Goal: Task Accomplishment & Management: Use online tool/utility

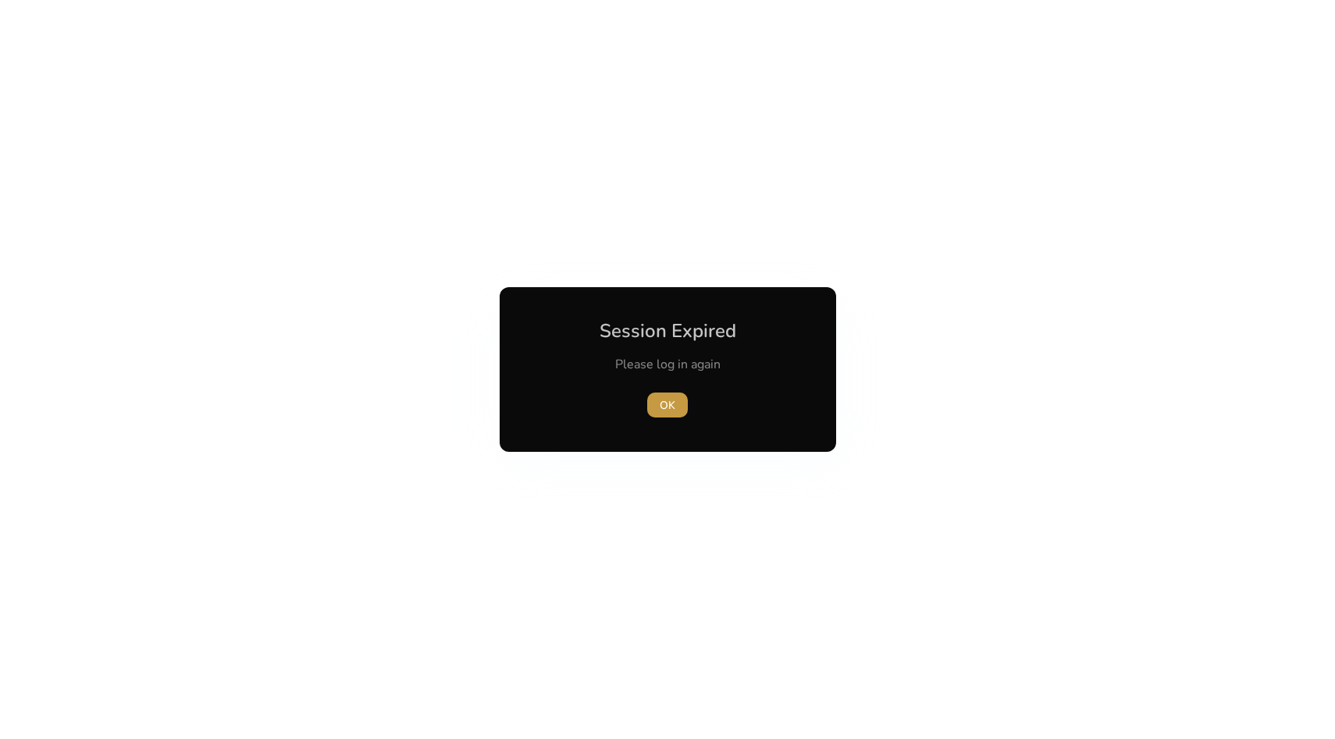
click at [658, 404] on span "button" at bounding box center [667, 404] width 41 height 37
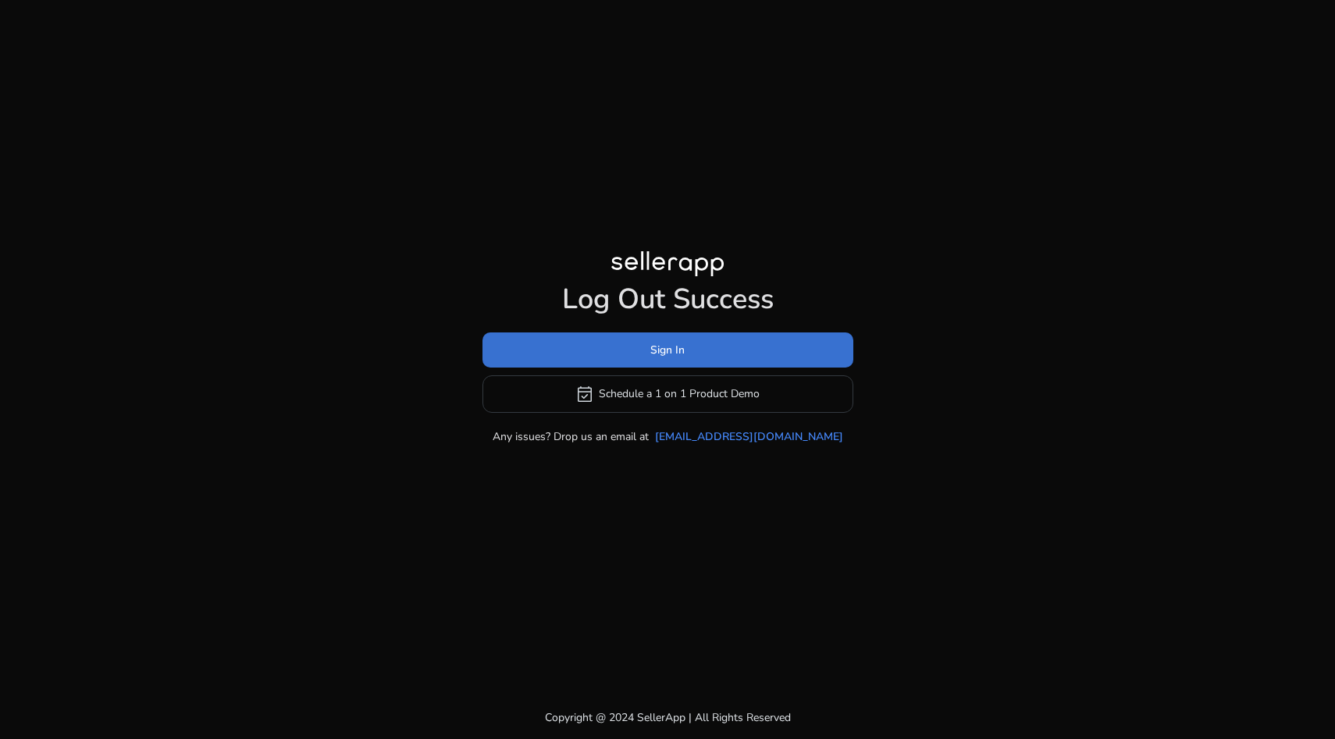
click at [645, 363] on span at bounding box center [667, 349] width 371 height 37
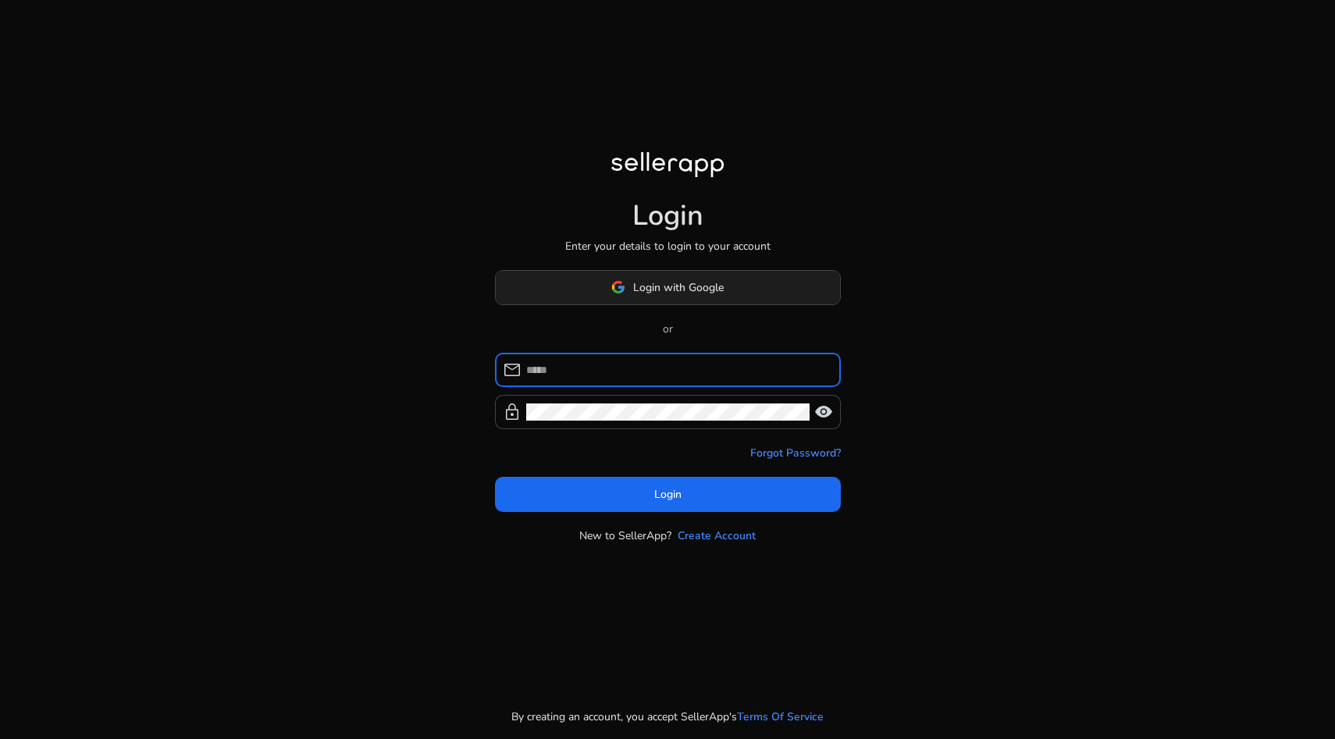
click at [640, 299] on span at bounding box center [668, 287] width 344 height 37
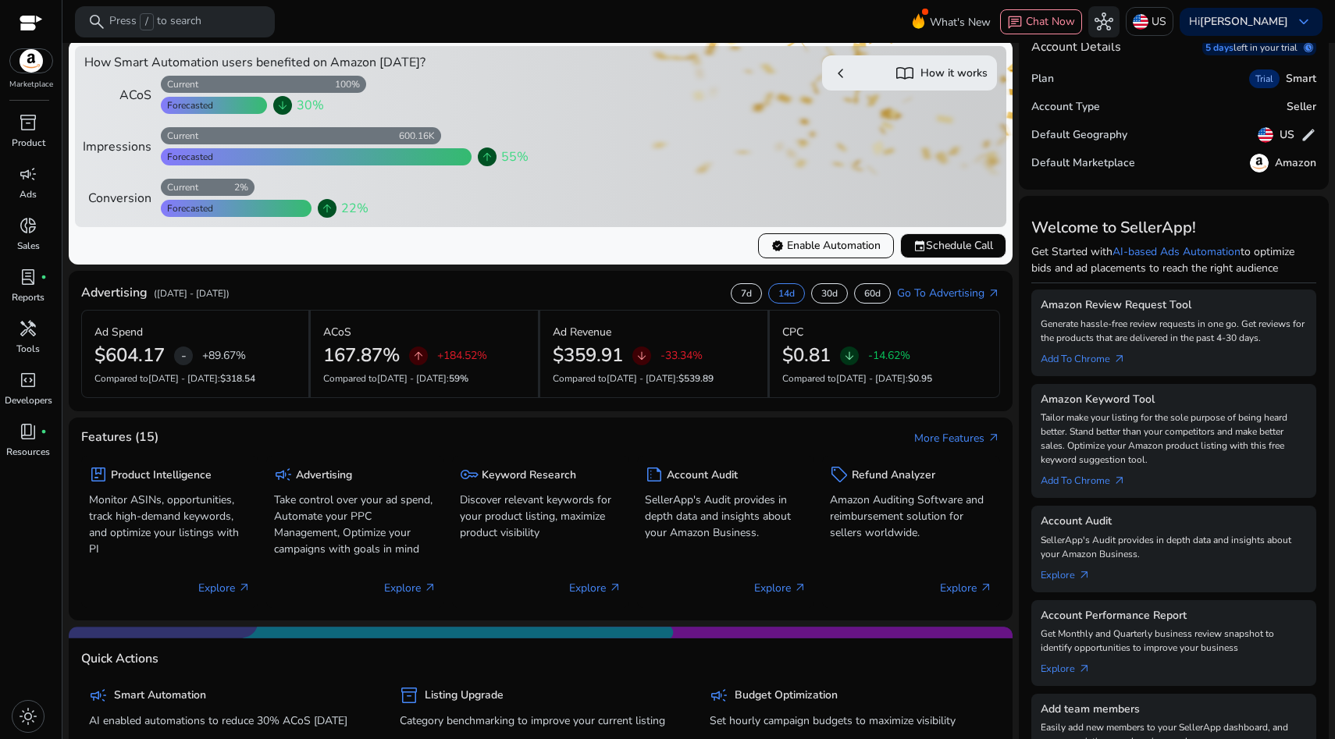
scroll to position [23, 0]
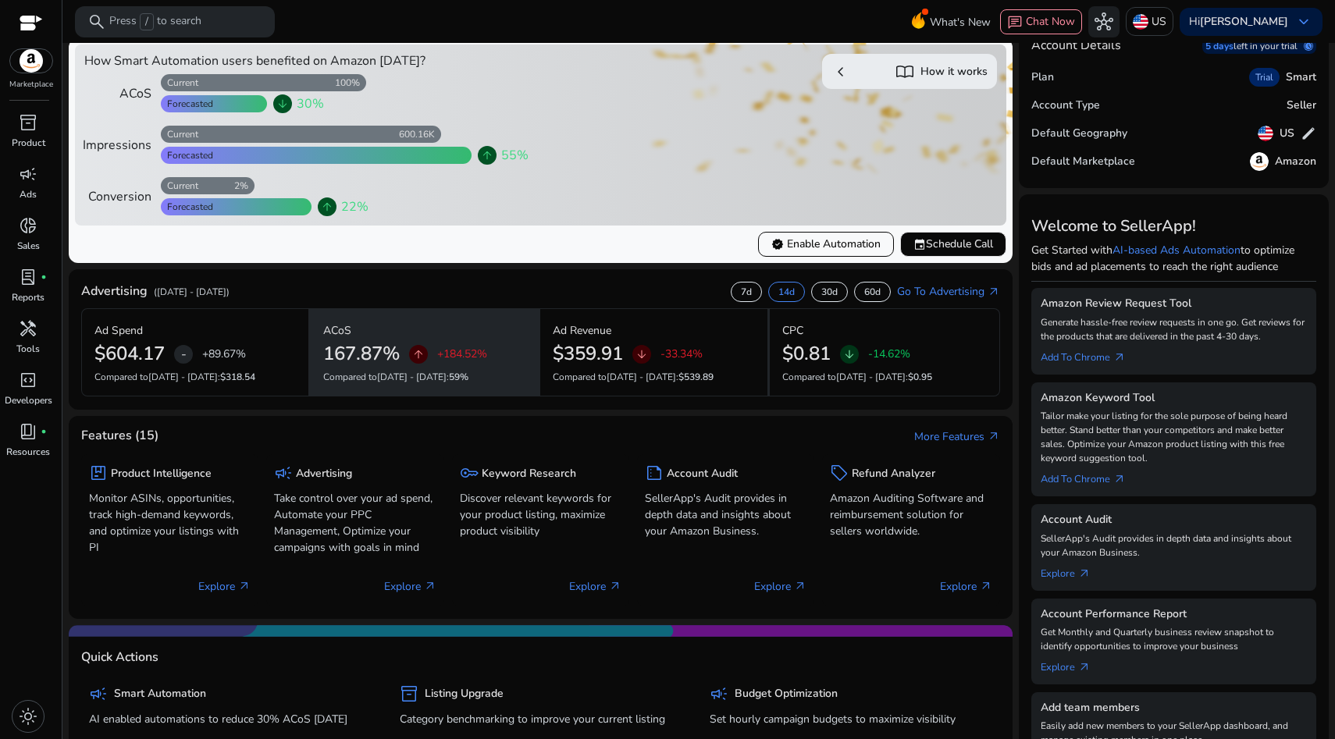
drag, startPoint x: 498, startPoint y: 382, endPoint x: 386, endPoint y: 324, distance: 126.4
click at [387, 325] on div "ACoS 167.87% arrow_upward +184.52% Compared to [DATE] - [DATE] : 59%" at bounding box center [425, 352] width 229 height 88
click at [386, 324] on div "ACoS" at bounding box center [424, 330] width 202 height 27
drag, startPoint x: 468, startPoint y: 374, endPoint x: 397, endPoint y: 332, distance: 82.6
click at [397, 332] on div "ACoS 167.87% arrow_upward +184.52% Compared to [DATE] - [DATE] : 59%" at bounding box center [425, 352] width 229 height 88
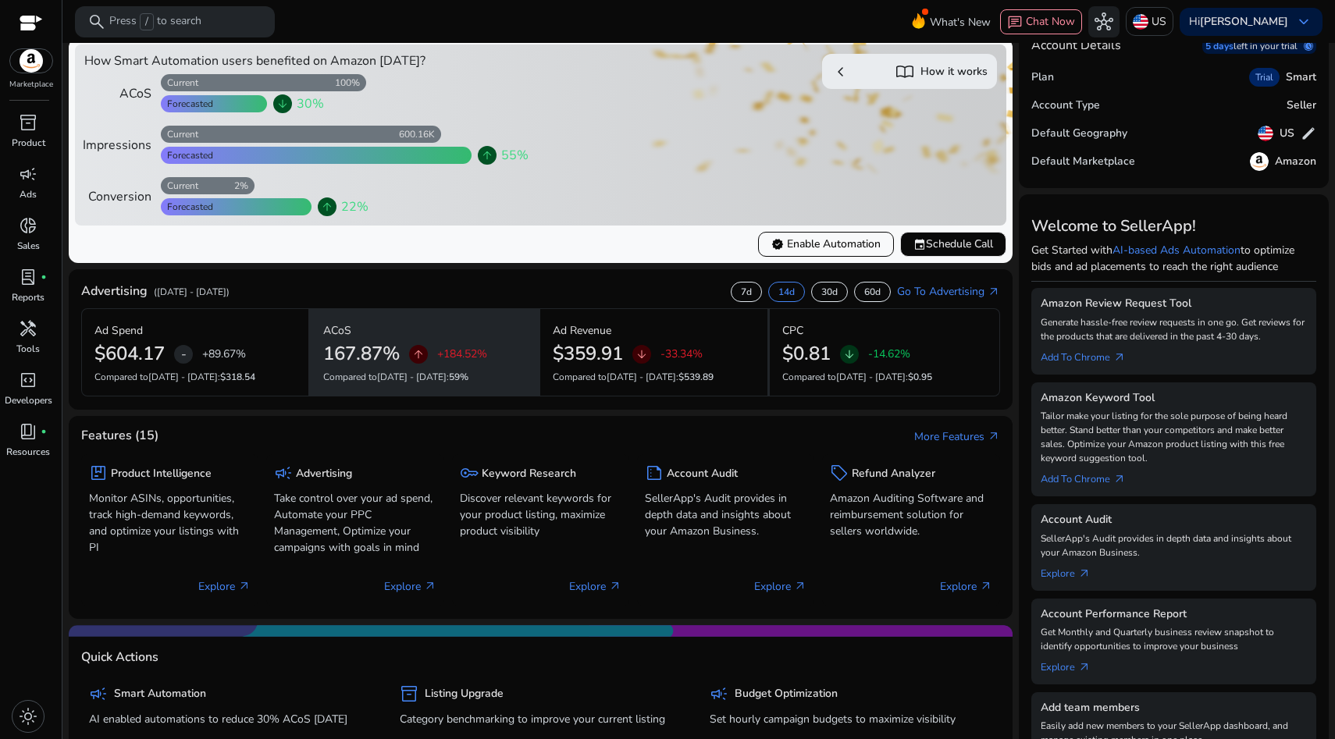
click at [397, 332] on div "ACoS" at bounding box center [424, 330] width 202 height 27
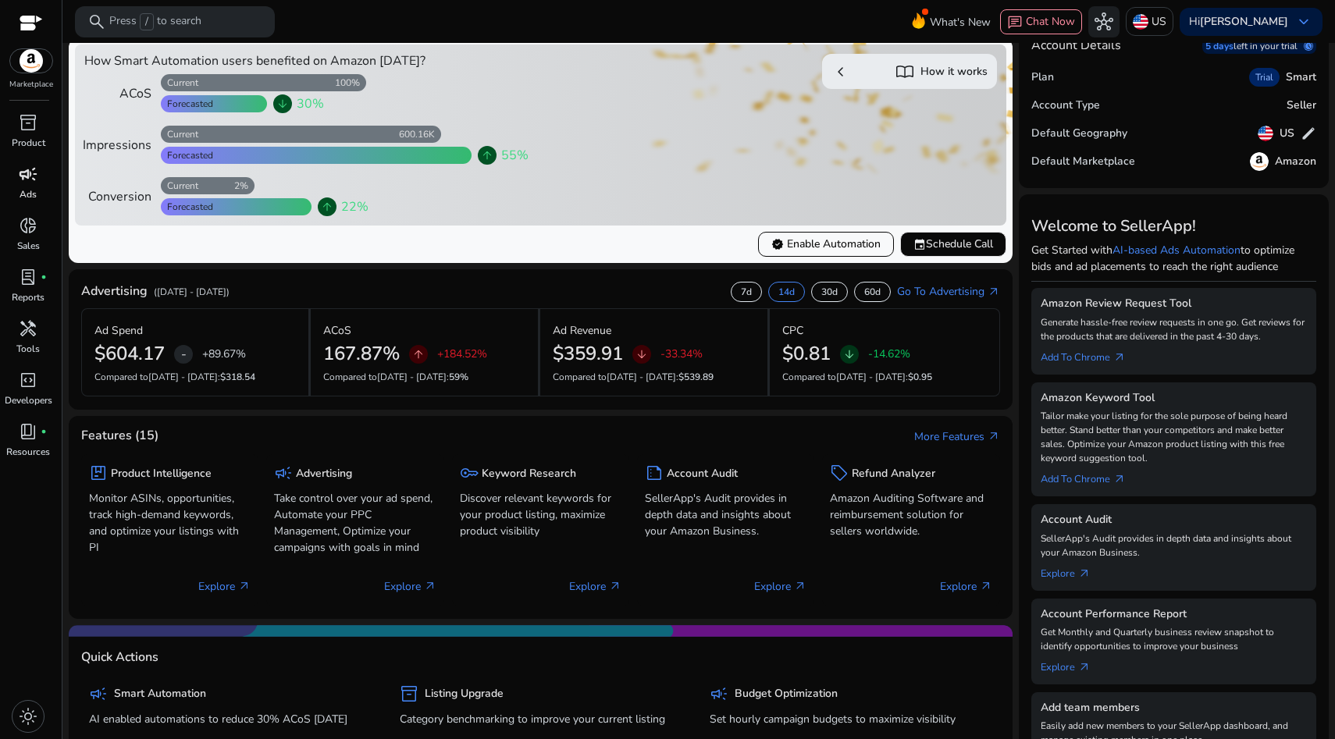
click at [37, 178] on span "campaign" at bounding box center [28, 174] width 19 height 19
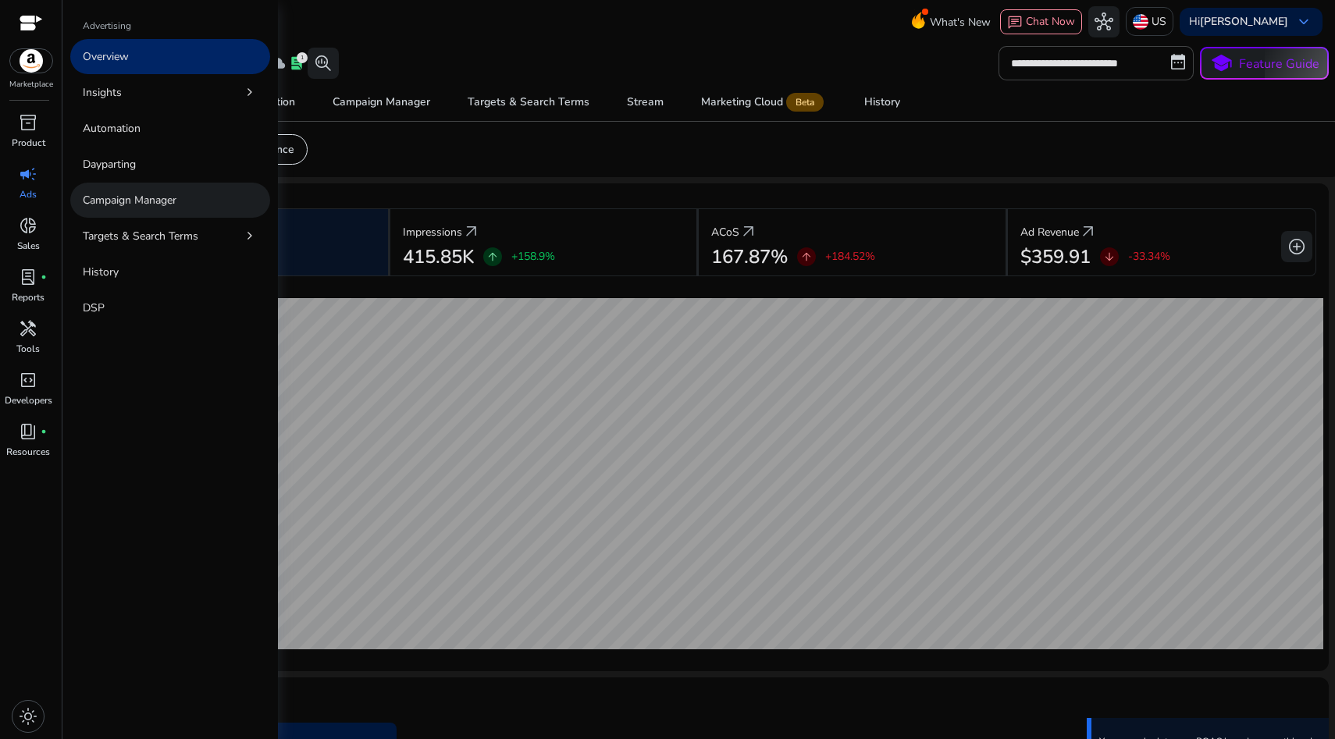
click at [169, 197] on p "Campaign Manager" at bounding box center [130, 200] width 94 height 16
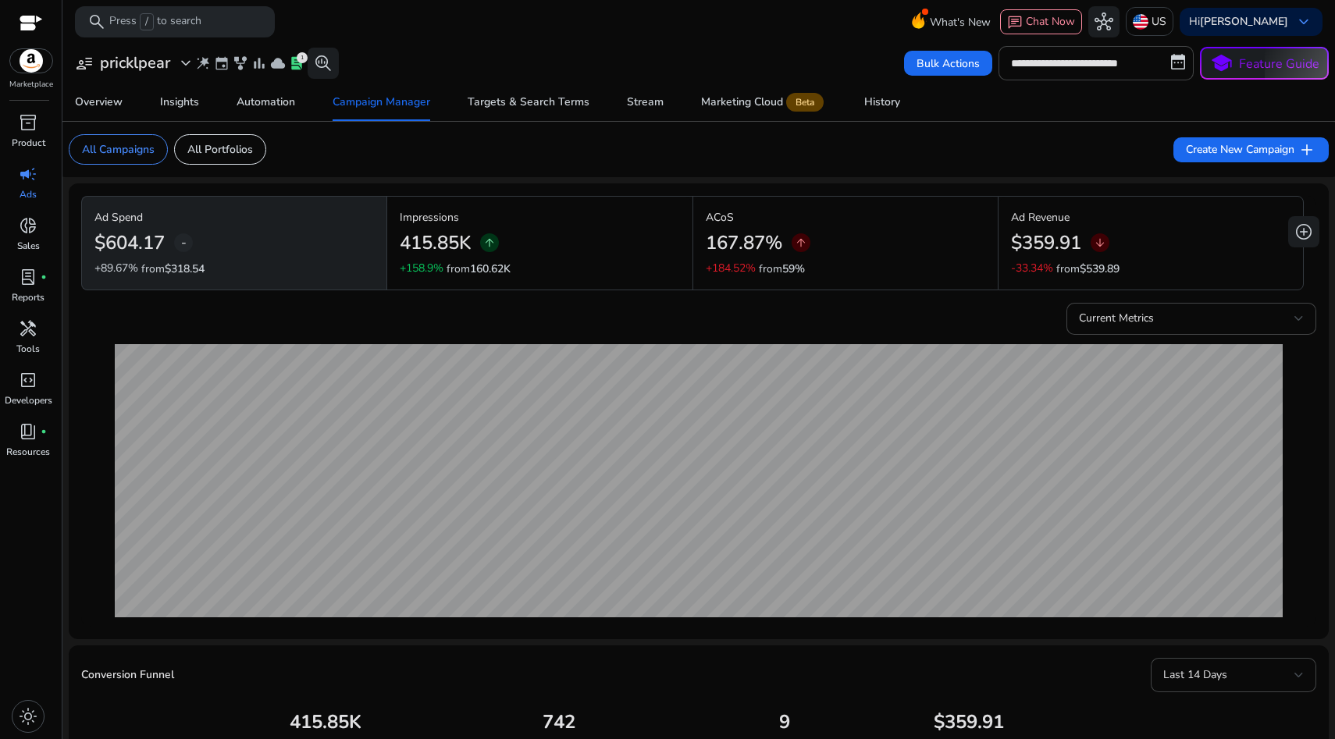
click at [464, 331] on div "Current Metrics" at bounding box center [698, 316] width 1235 height 38
click at [29, 246] on p "Sales" at bounding box center [28, 246] width 23 height 14
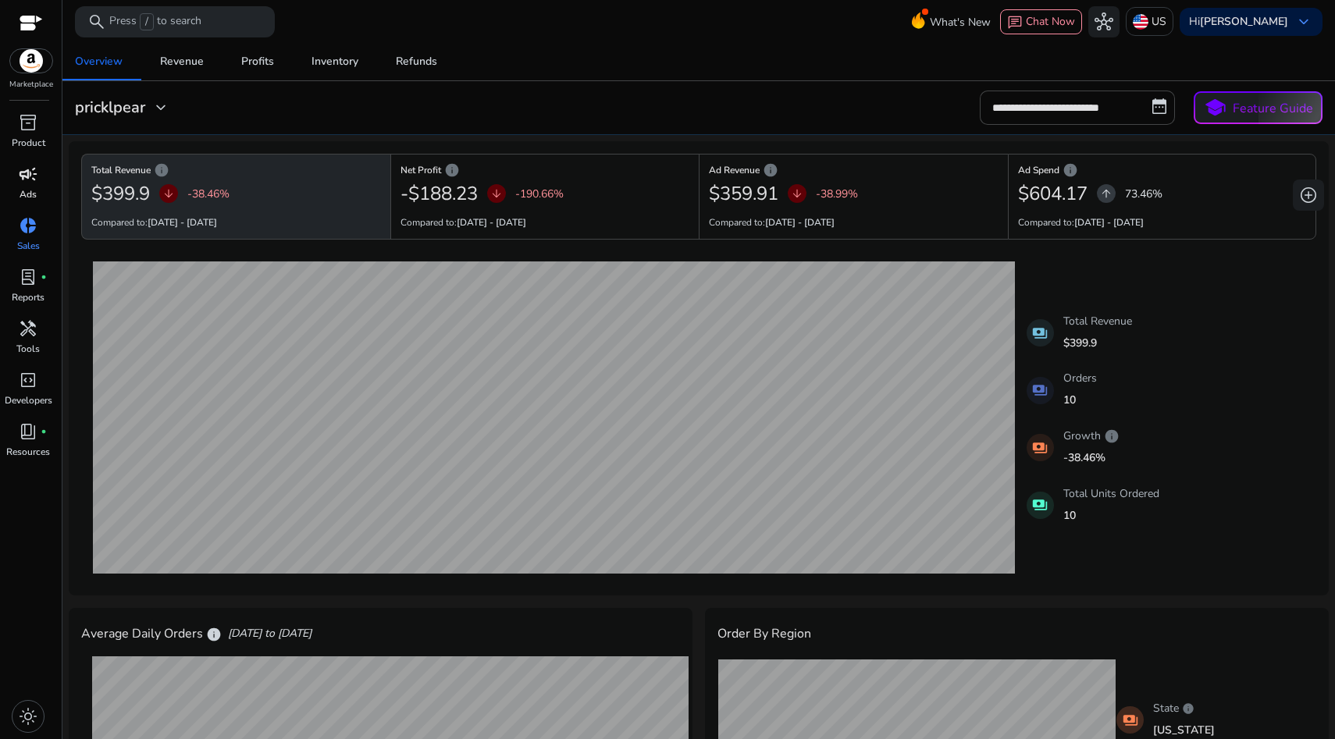
click at [1048, 288] on div "[DATE] Total Revenue: $0 [DATE] Total Revenue: $49.99 payments Total Revenue $3…" at bounding box center [698, 417] width 1235 height 331
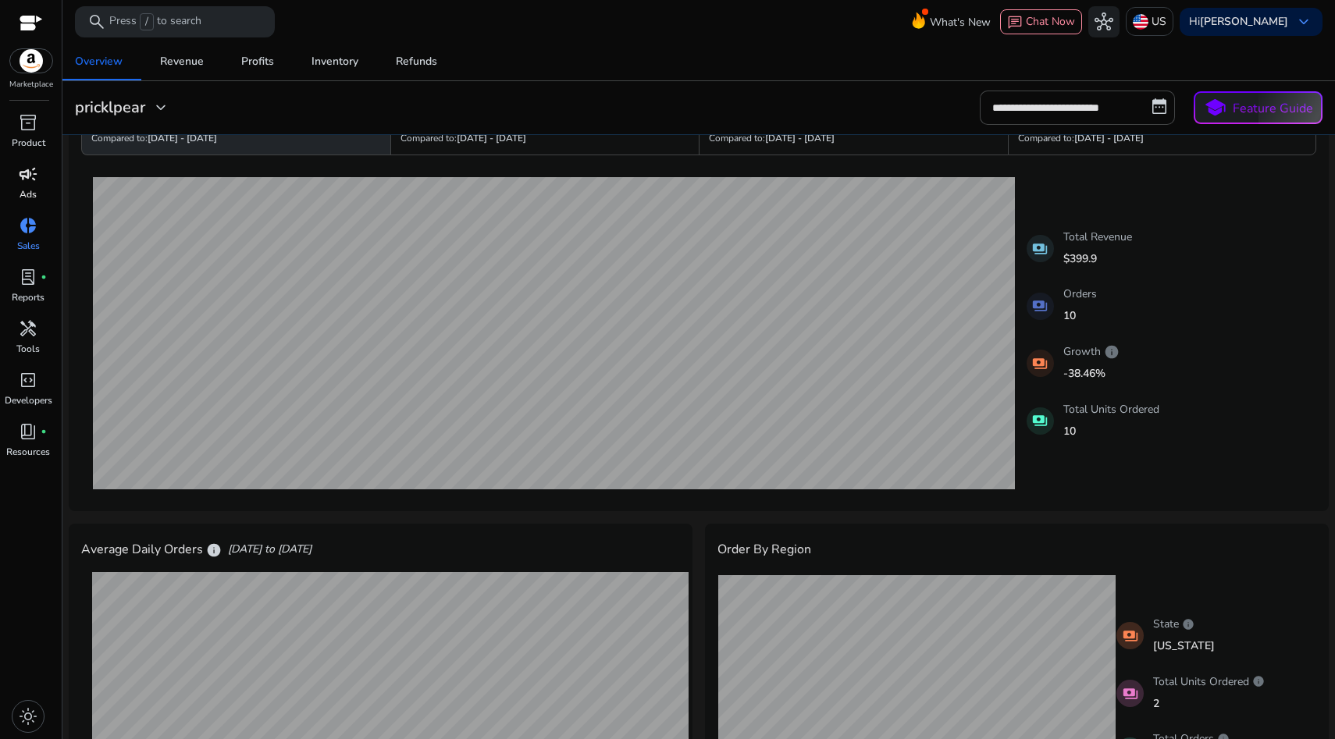
scroll to position [36, 0]
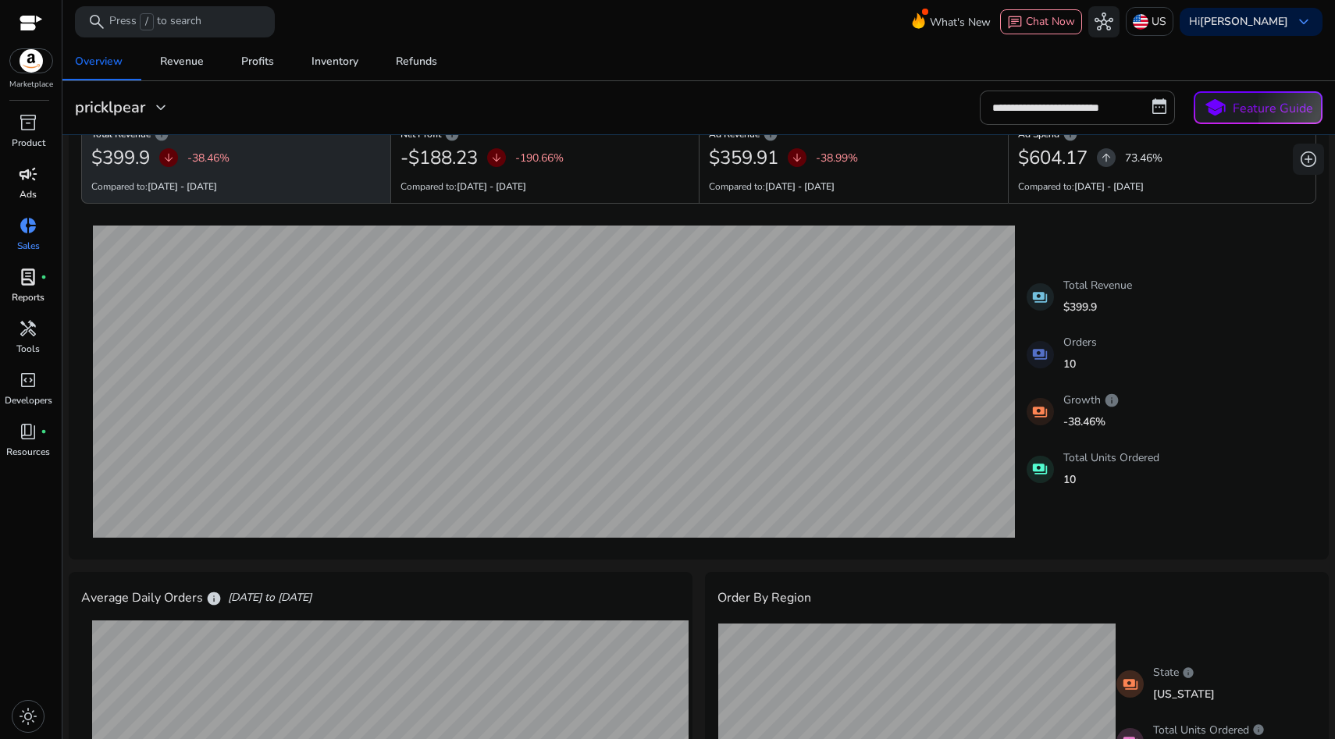
click at [32, 283] on span "lab_profile" at bounding box center [28, 277] width 19 height 19
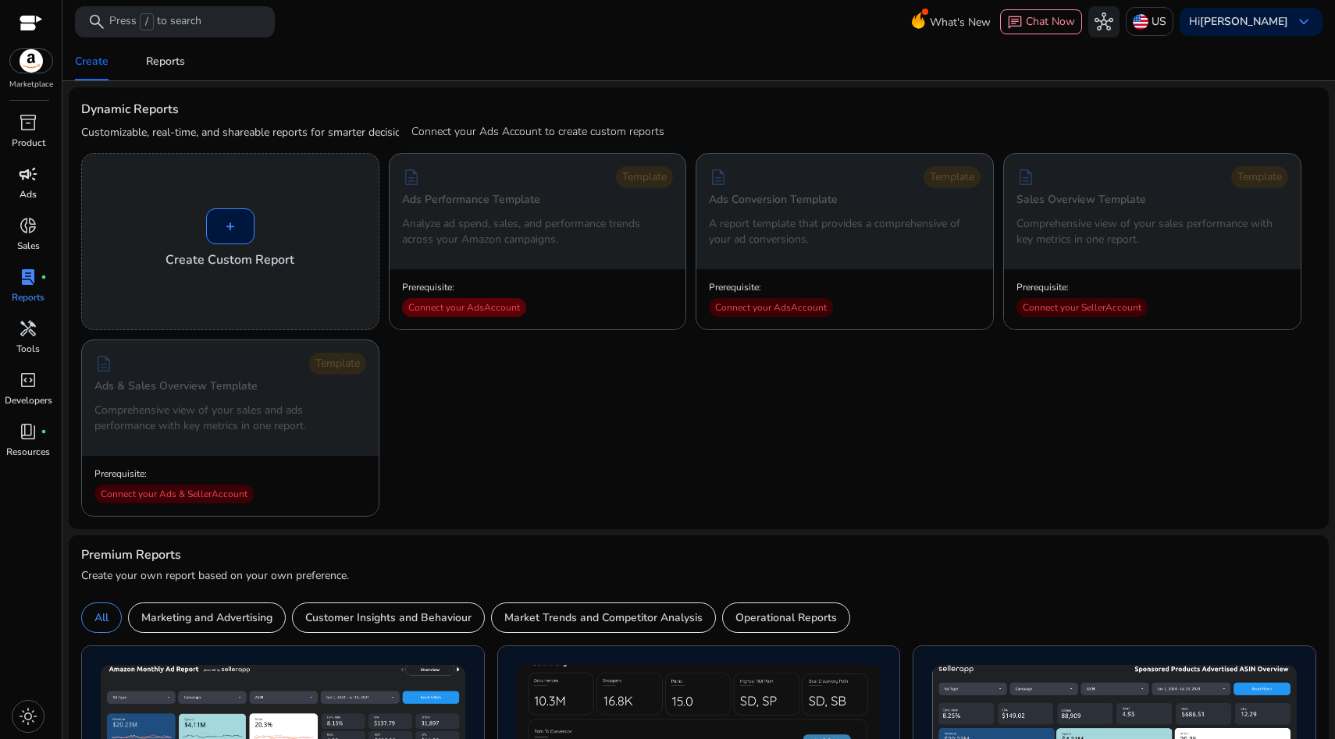
click at [471, 301] on div "Connect your Ads Account" at bounding box center [464, 307] width 124 height 19
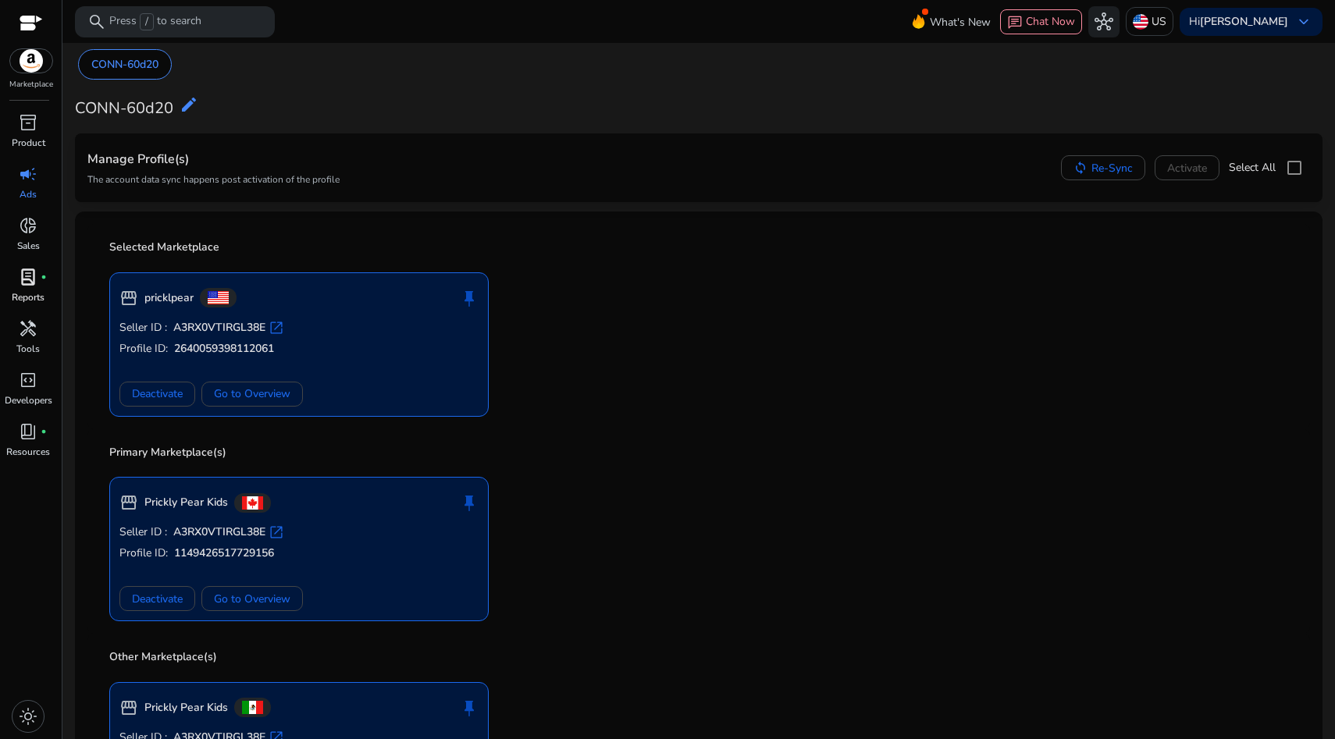
click at [36, 284] on span "lab_profile" at bounding box center [28, 277] width 19 height 19
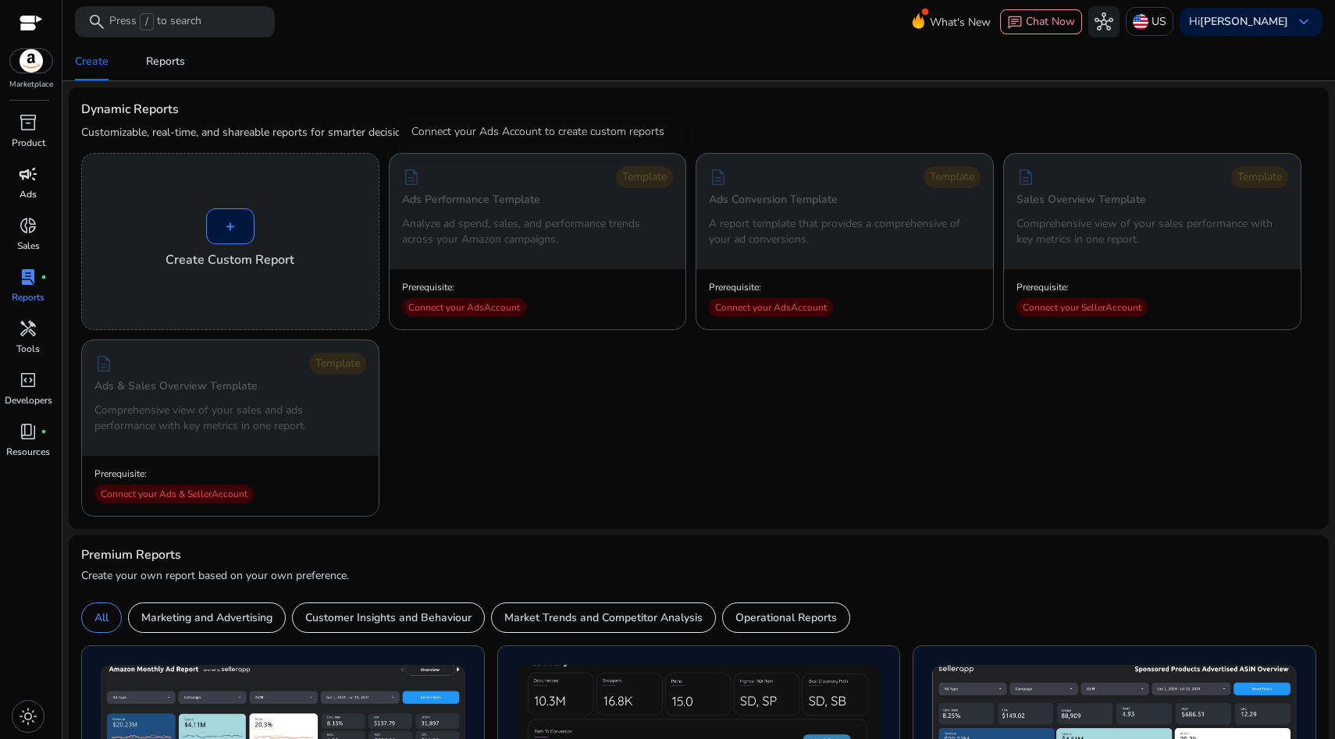
click at [528, 227] on p "Analyze ad spend, sales, and performance trends across your Amazon campaigns." at bounding box center [538, 231] width 272 height 31
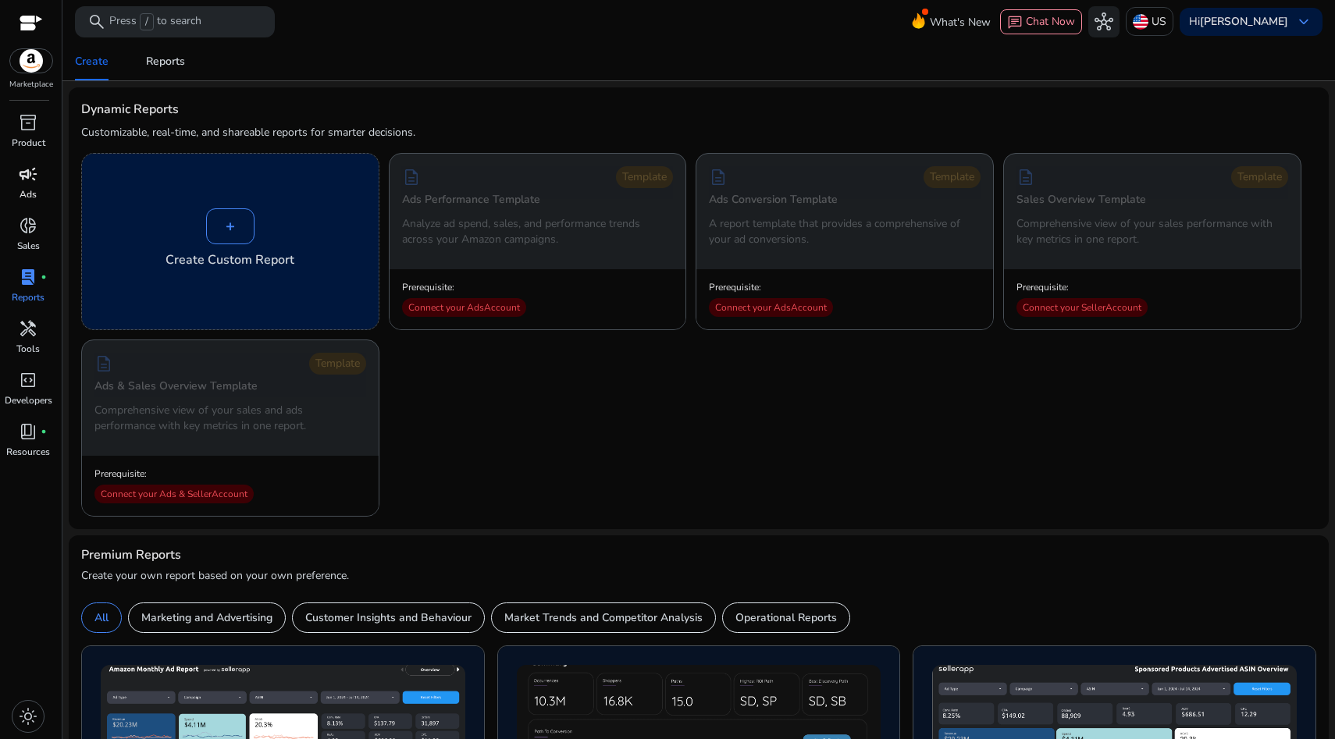
click at [228, 222] on div "+" at bounding box center [230, 226] width 48 height 36
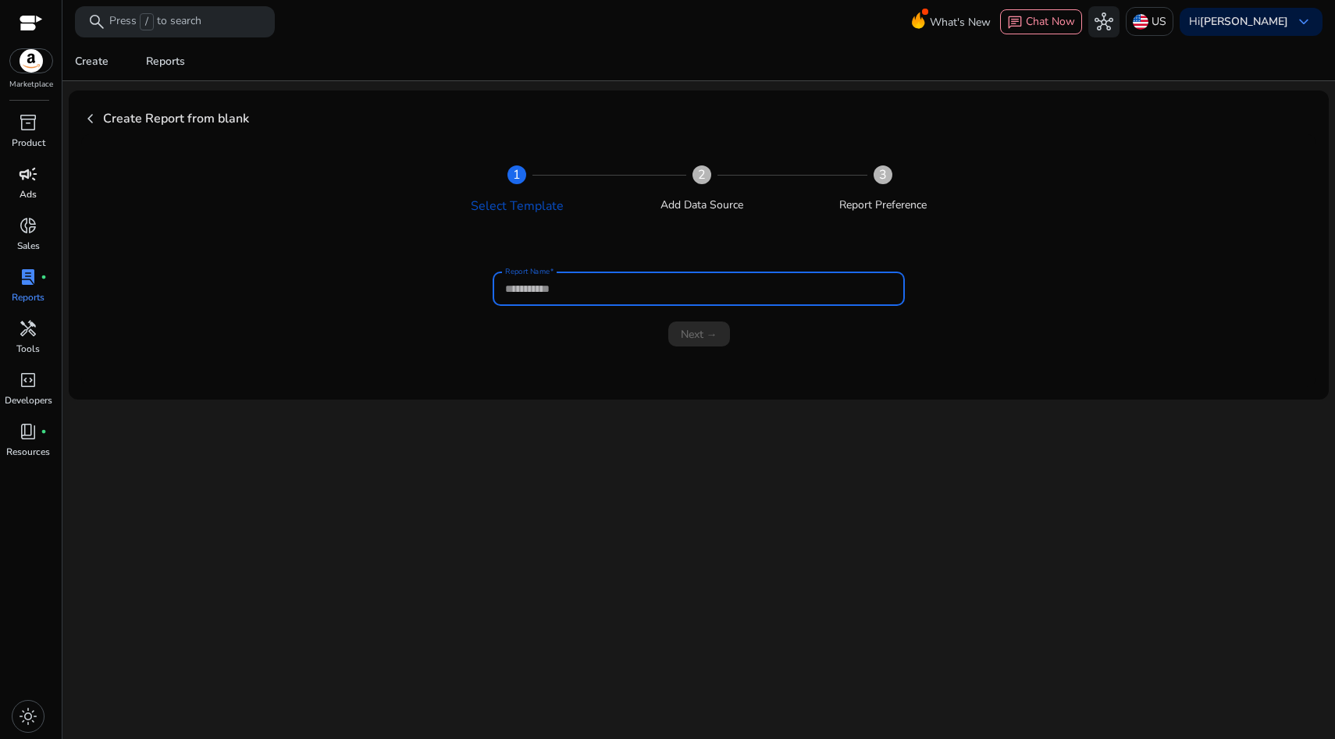
click at [567, 291] on input "Report Name" at bounding box center [699, 288] width 388 height 17
type input "****"
click at [705, 341] on span "Next →" at bounding box center [699, 334] width 37 height 16
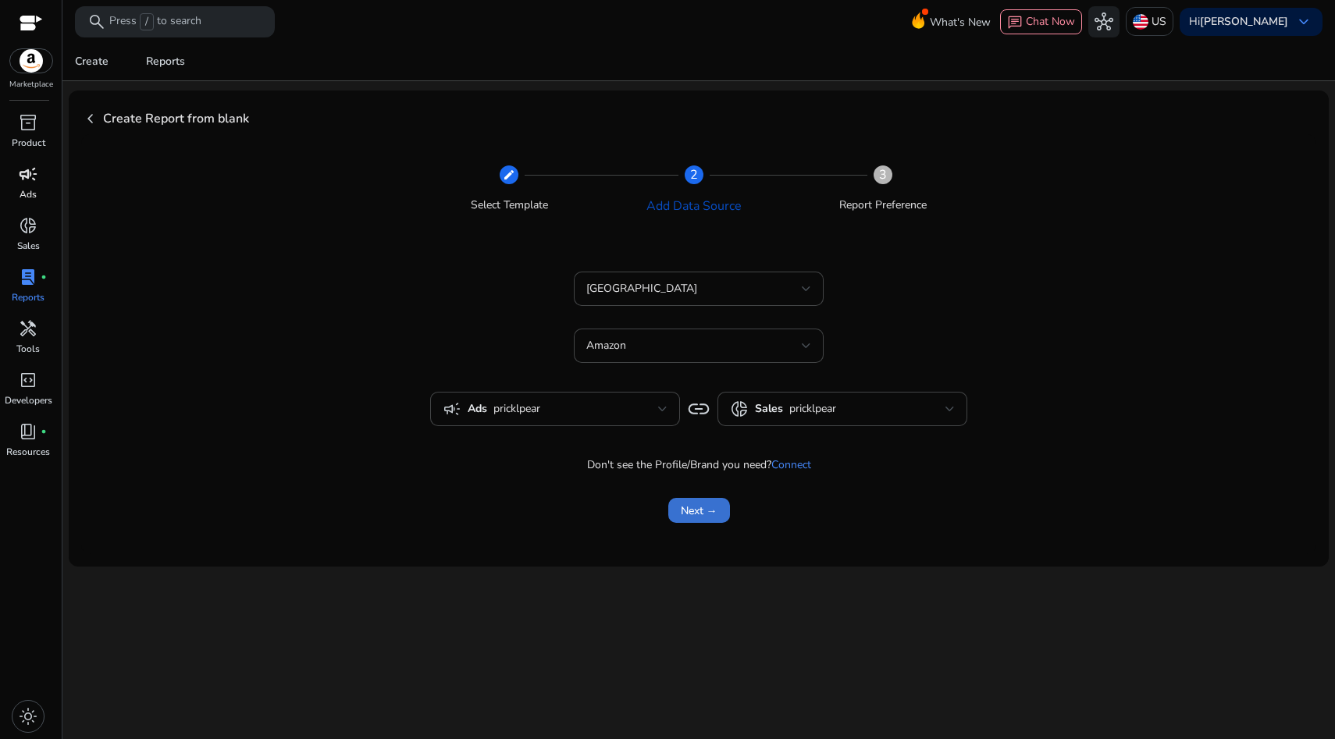
click at [702, 504] on span "Next →" at bounding box center [699, 511] width 37 height 16
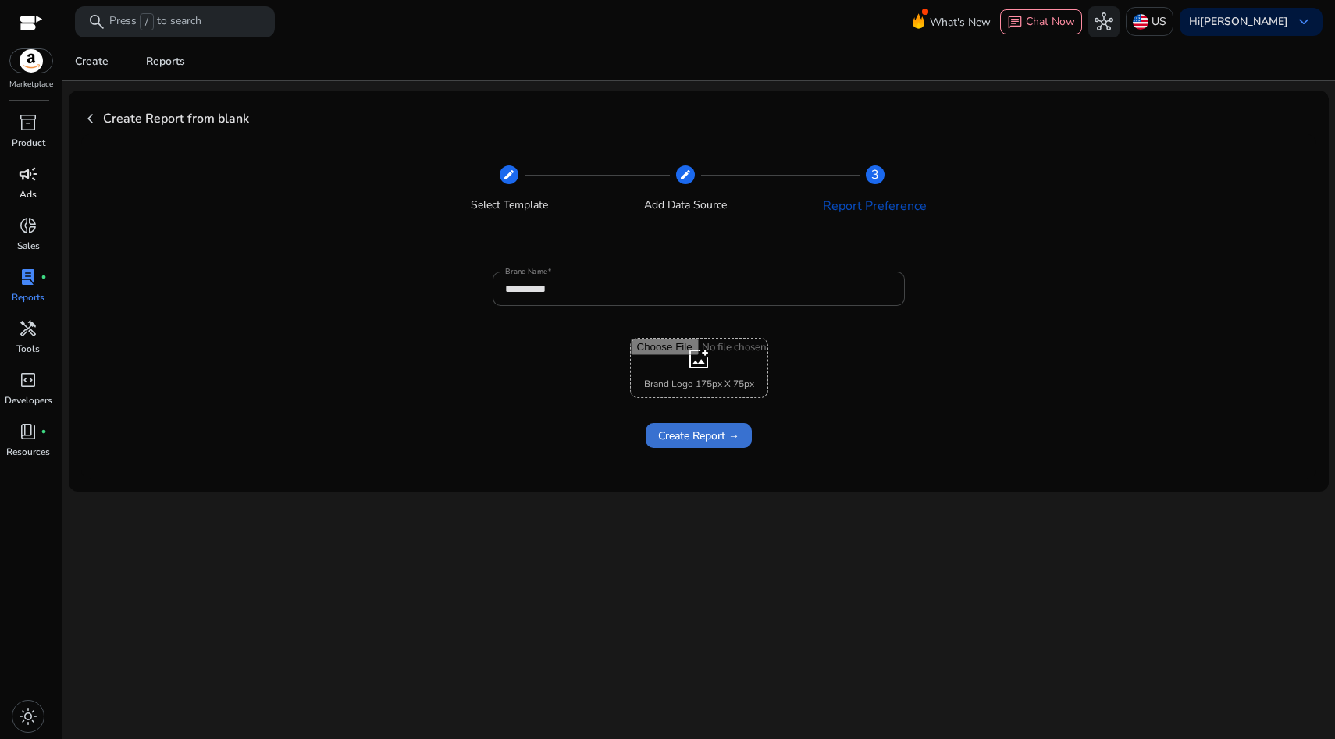
click at [675, 433] on span "Create Report →" at bounding box center [698, 436] width 81 height 16
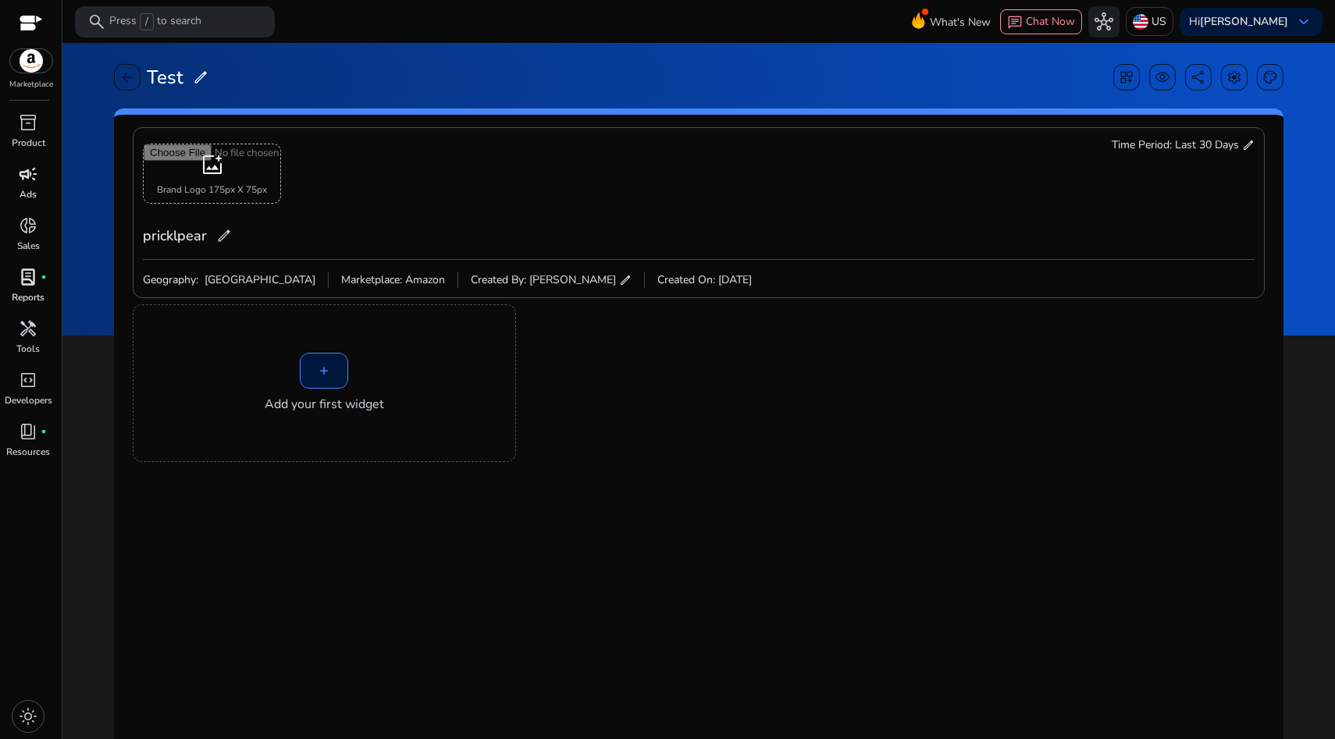
click at [326, 380] on div "+" at bounding box center [324, 371] width 48 height 36
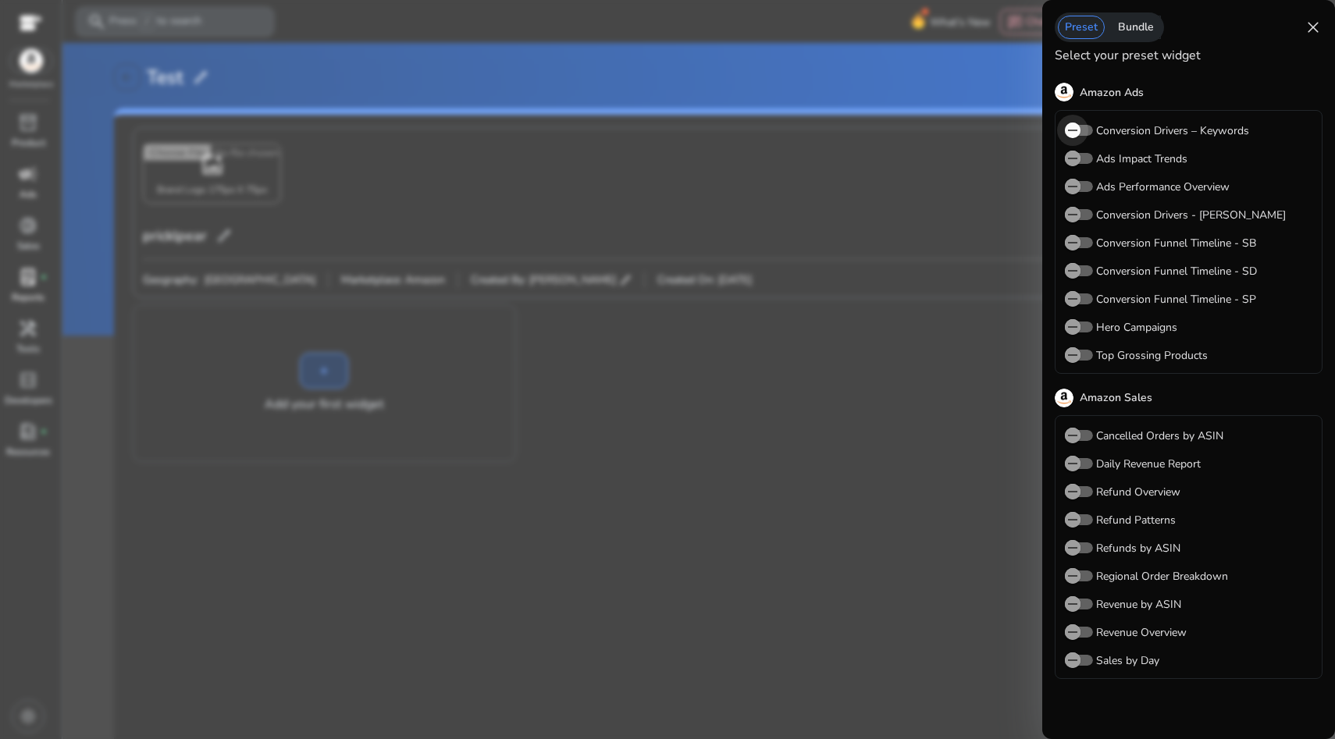
click at [1070, 130] on icon "button" at bounding box center [1073, 130] width 14 height 14
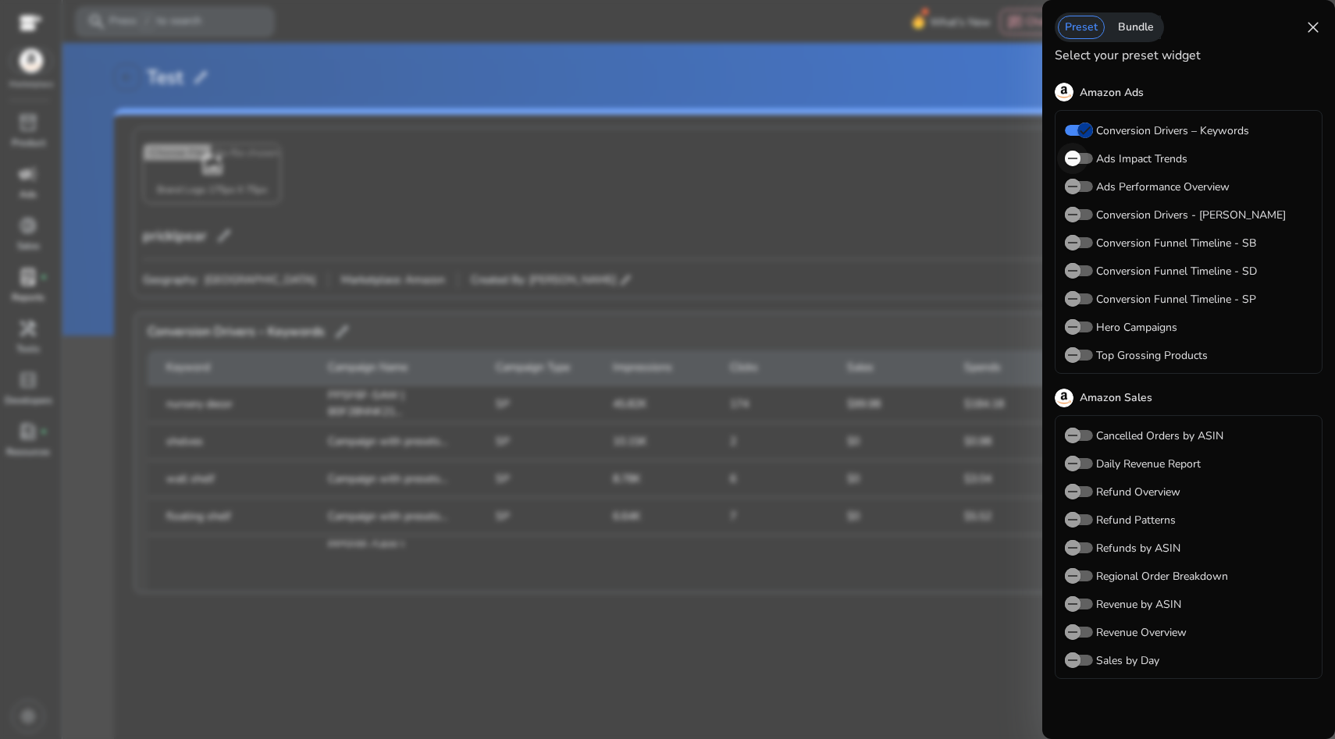
click at [1077, 161] on icon "button" at bounding box center [1073, 158] width 14 height 14
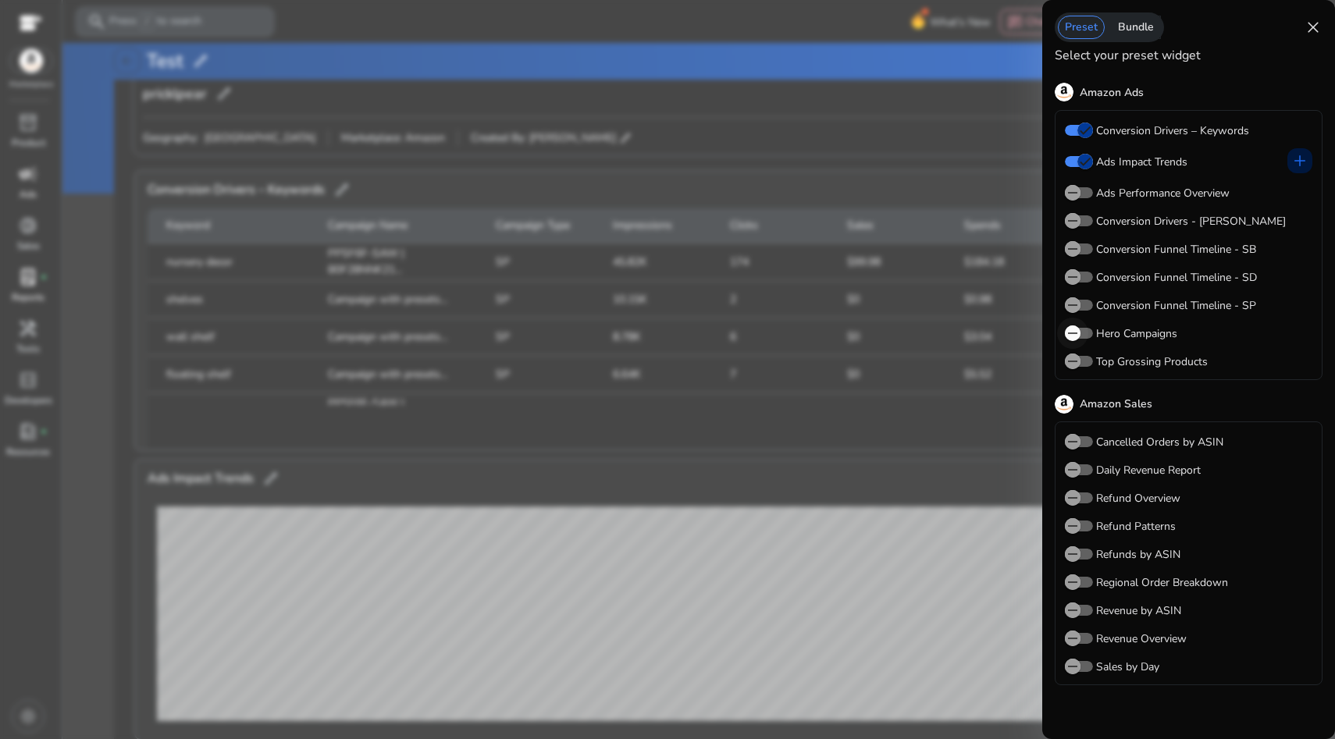
click at [1080, 340] on span "button" at bounding box center [1072, 333] width 31 height 31
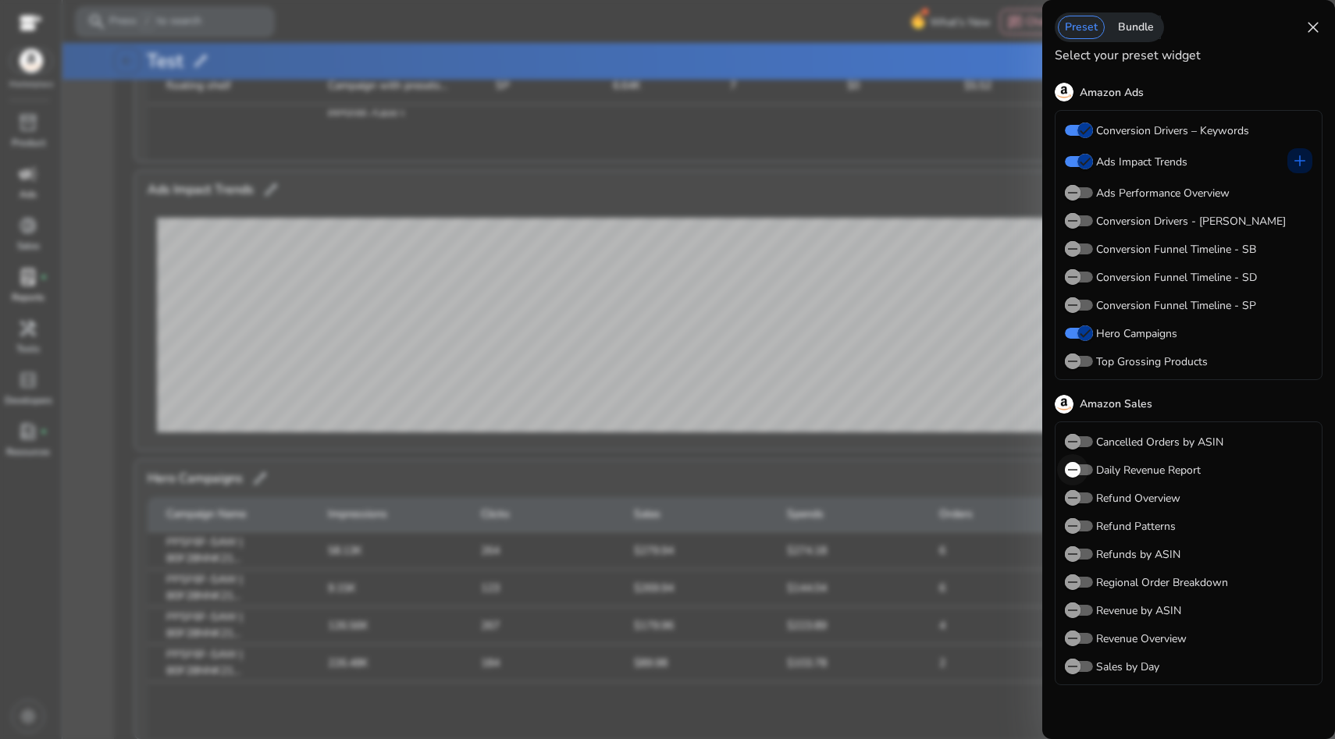
click at [1078, 473] on icon "button" at bounding box center [1073, 470] width 14 height 14
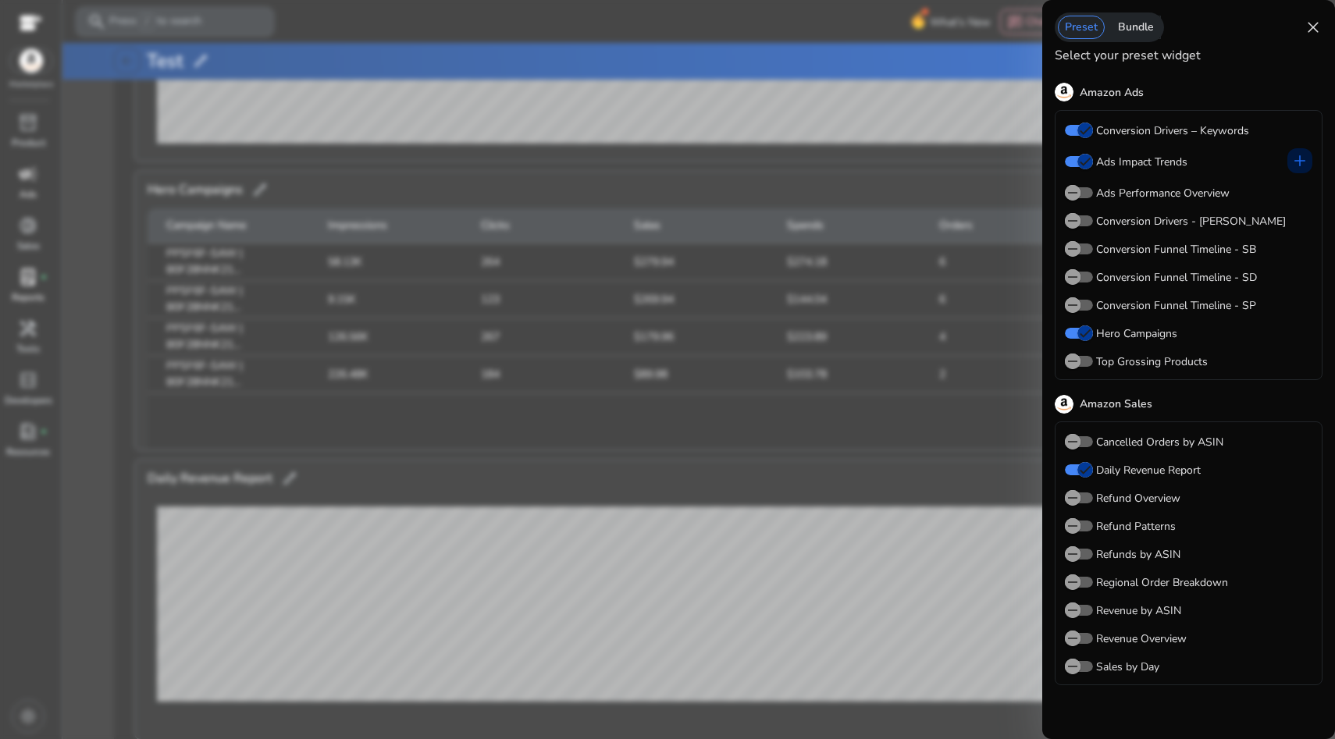
click at [1314, 34] on span "close" at bounding box center [1313, 27] width 19 height 19
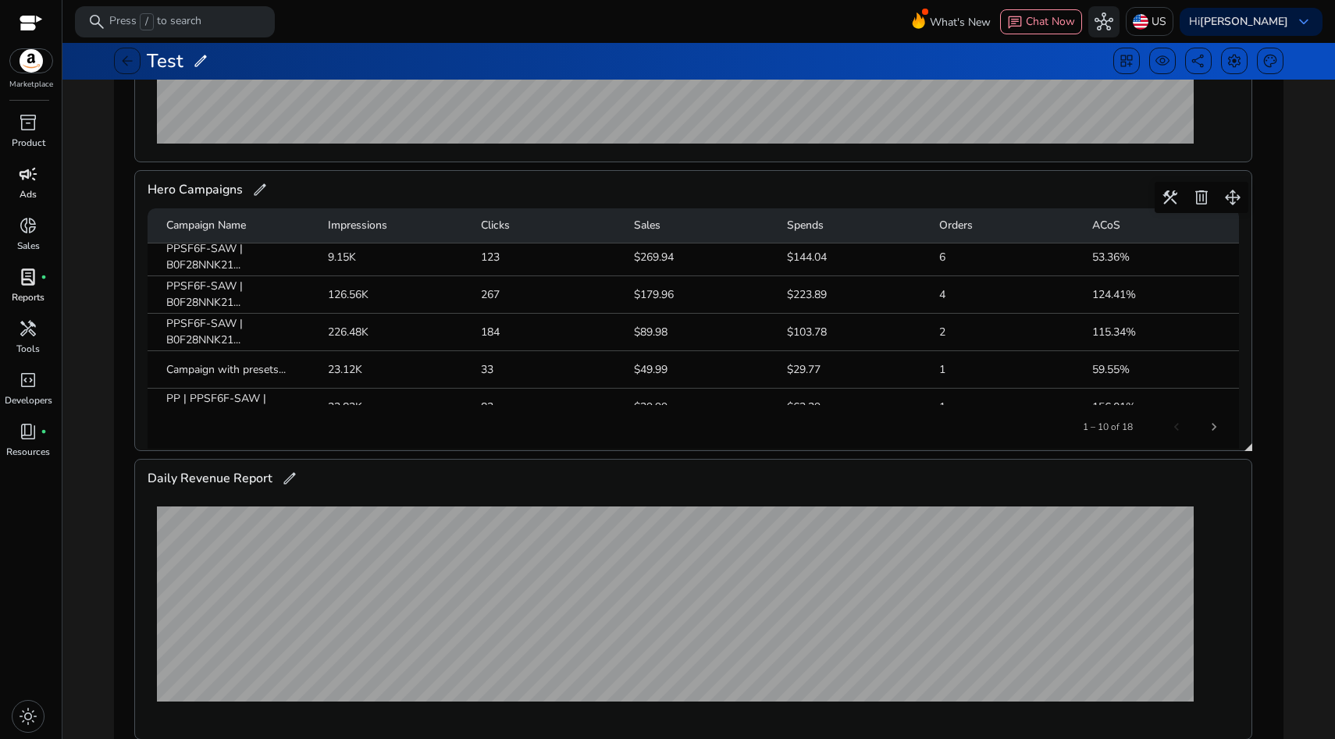
scroll to position [0, 0]
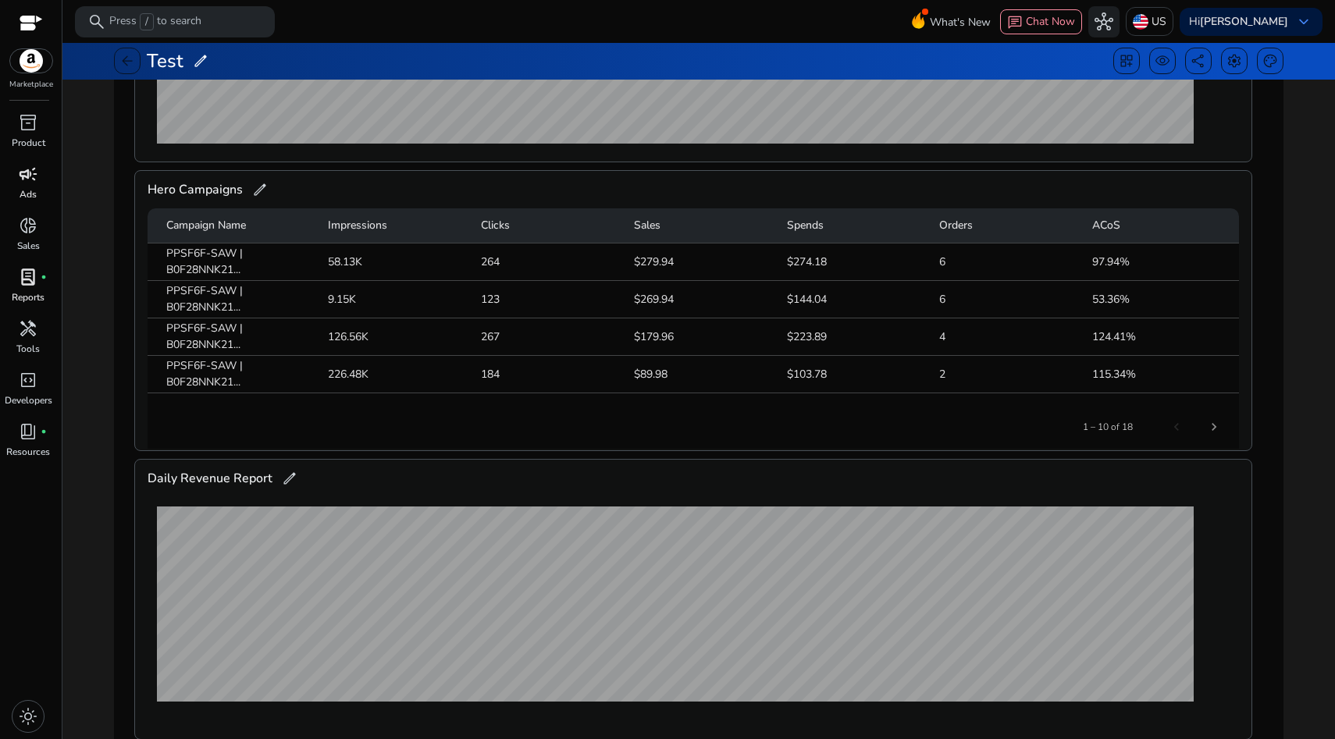
click at [21, 286] on span "lab_profile" at bounding box center [28, 277] width 19 height 19
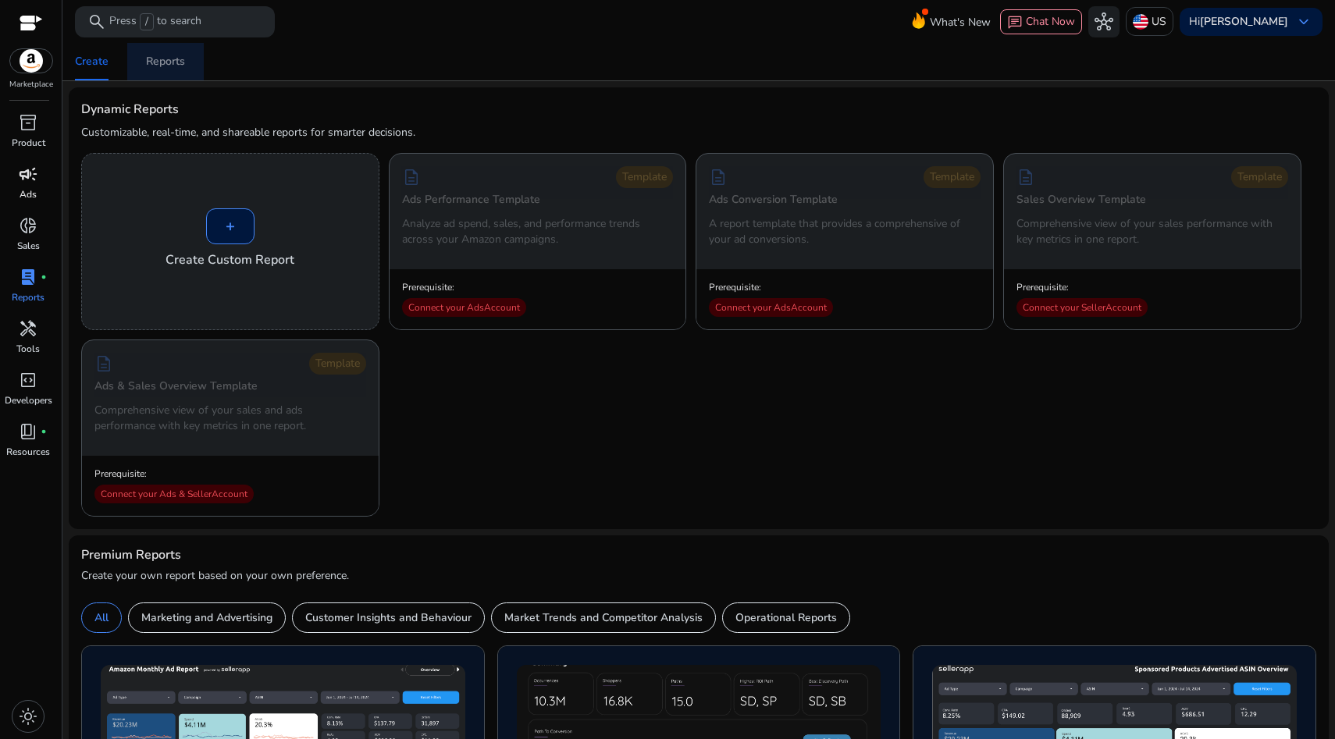
click at [158, 67] on div "Reports" at bounding box center [165, 61] width 39 height 11
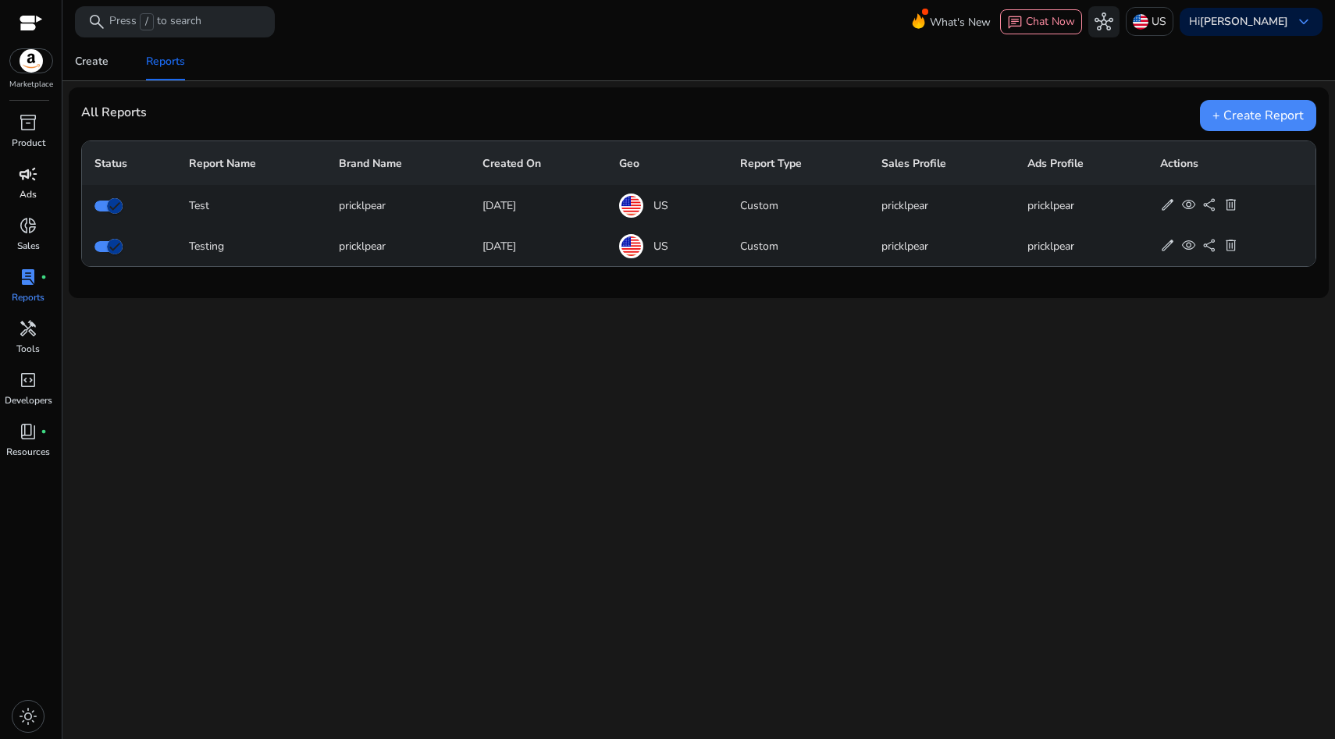
click at [198, 210] on div "Test" at bounding box center [251, 205] width 125 height 16
click at [106, 66] on div "Create" at bounding box center [92, 61] width 34 height 11
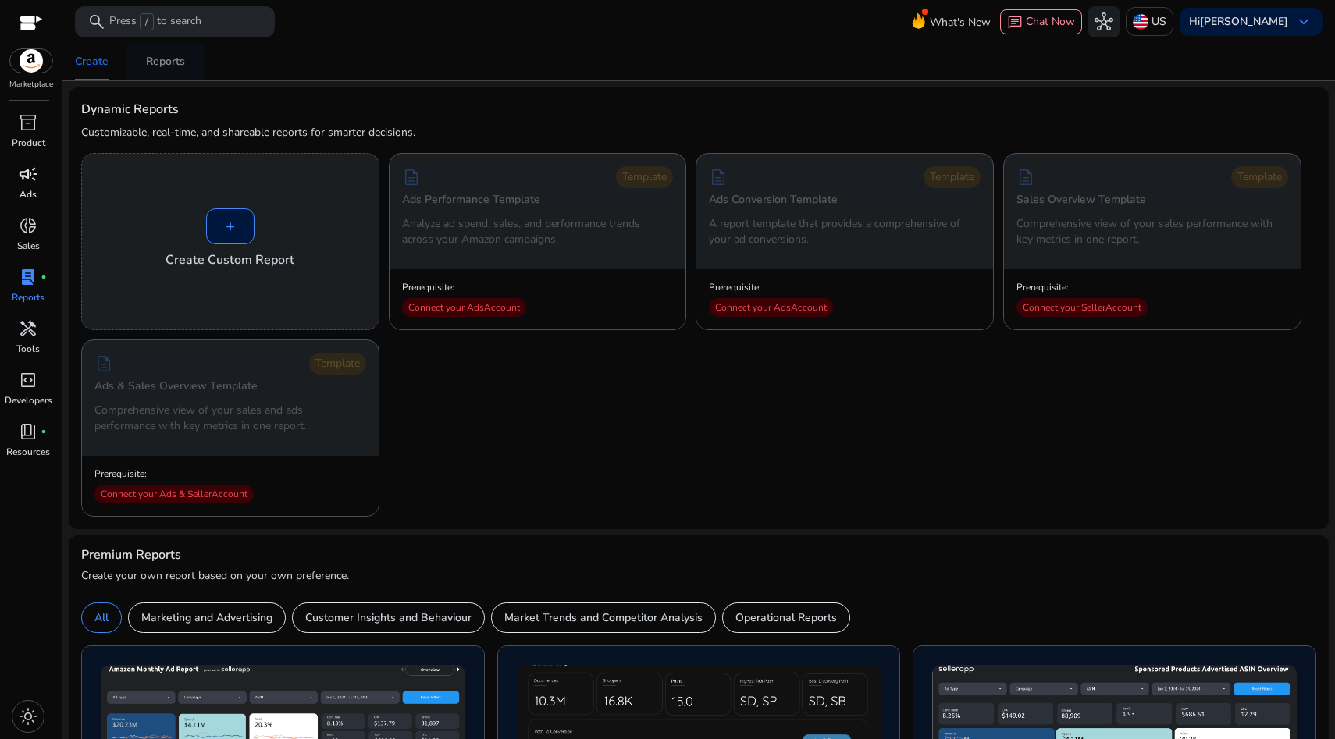
click at [172, 66] on div "Reports" at bounding box center [165, 61] width 39 height 11
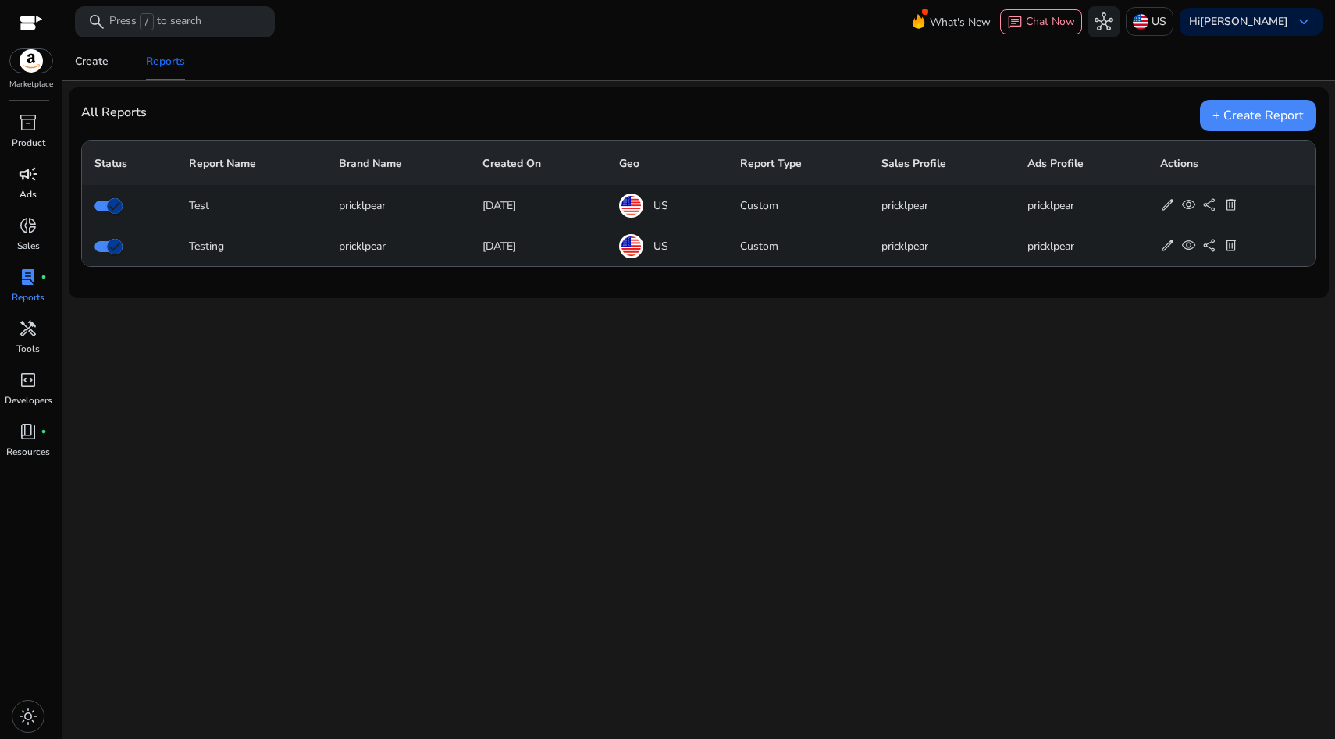
click at [46, 283] on div "lab_profile fiber_manual_record" at bounding box center [28, 277] width 44 height 25
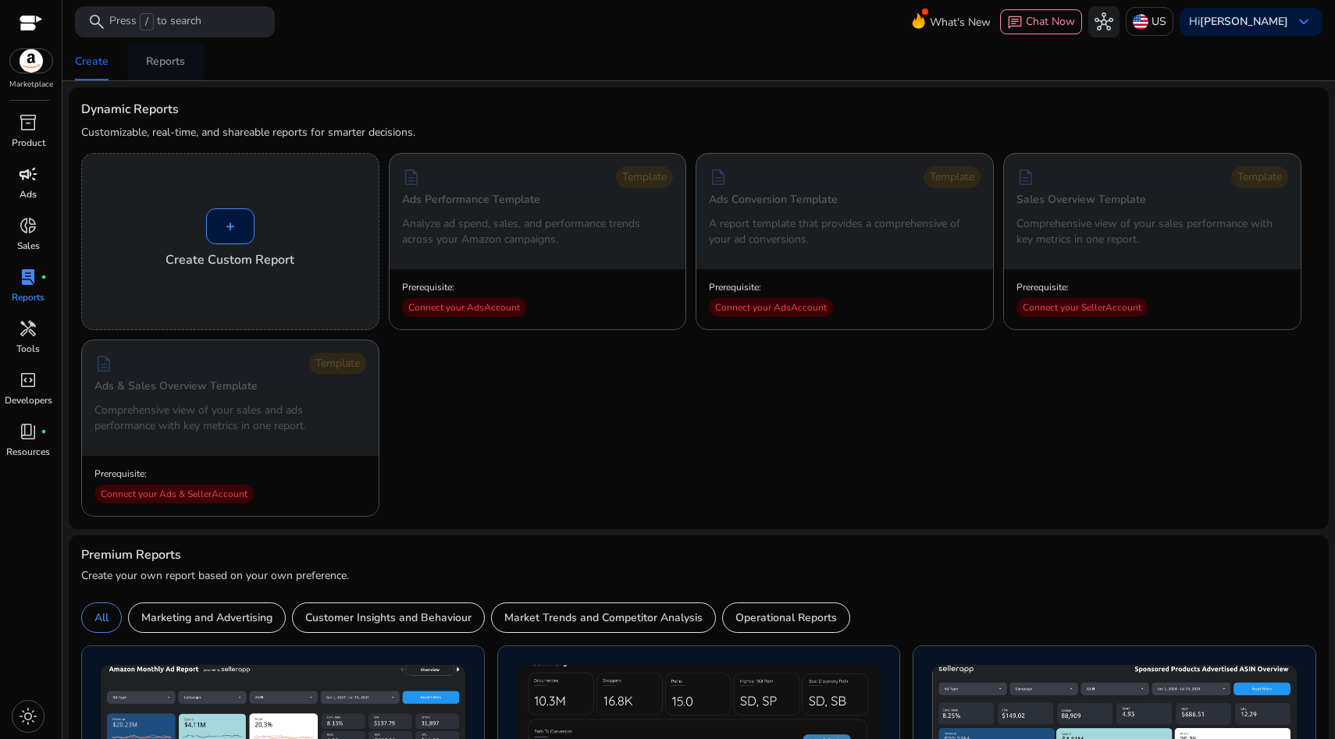
click at [168, 65] on div "Reports" at bounding box center [165, 61] width 39 height 11
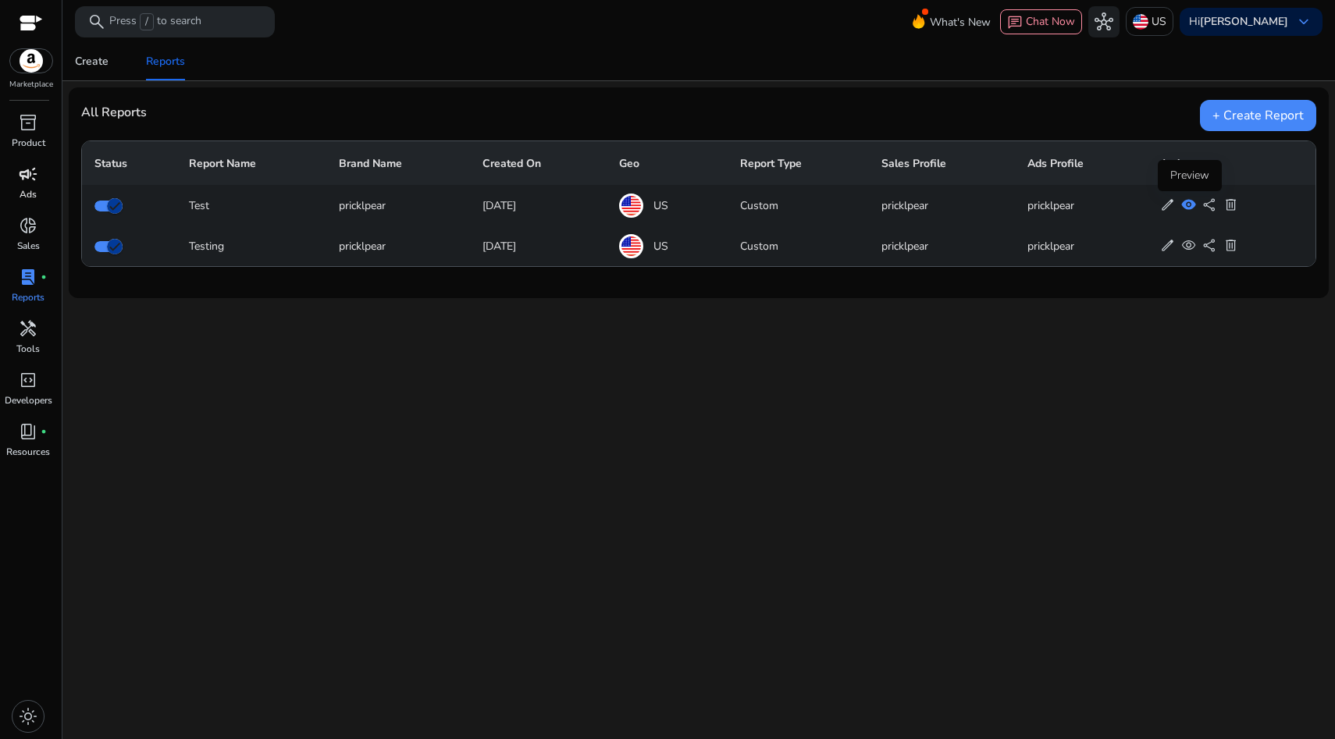
click at [1187, 208] on span "visibility" at bounding box center [1188, 204] width 15 height 15
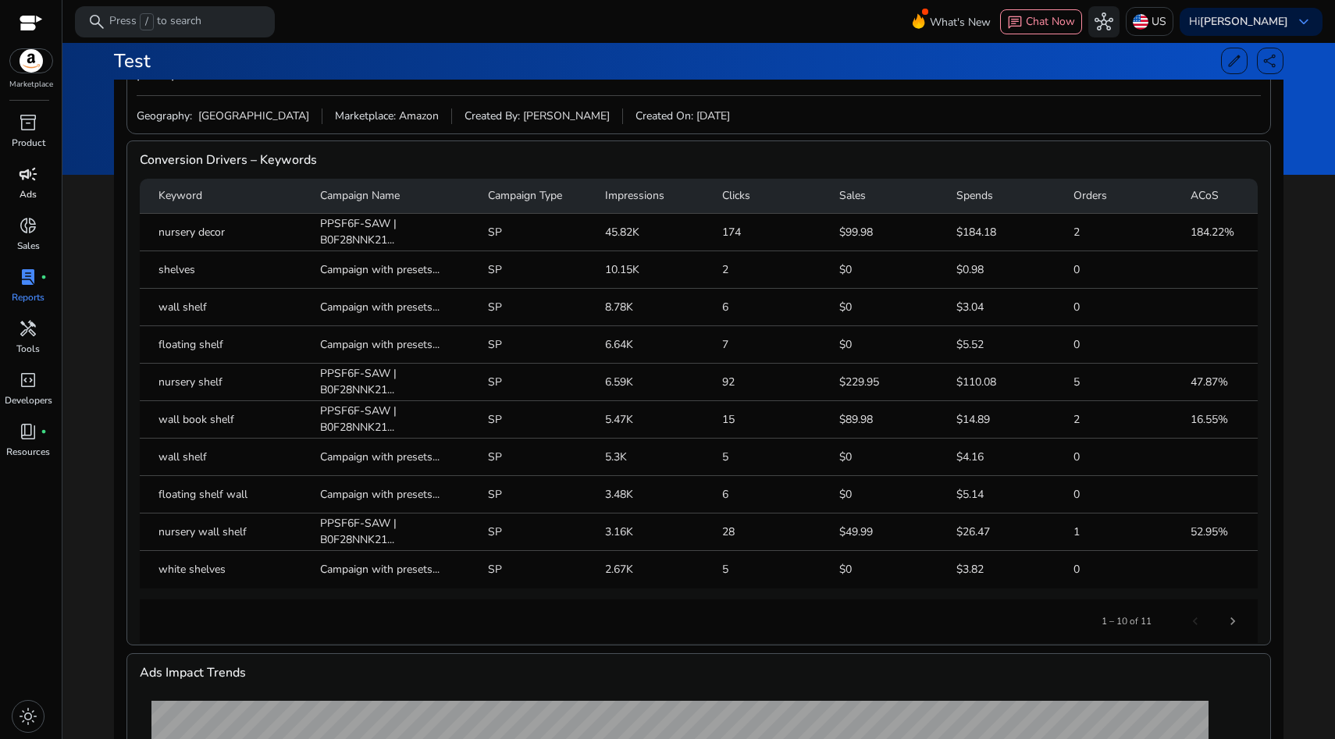
scroll to position [200, 0]
click at [852, 193] on mat-header-cell "Sales" at bounding box center [885, 195] width 117 height 35
click at [902, 200] on mat-header-cell "Sales" at bounding box center [885, 195] width 117 height 35
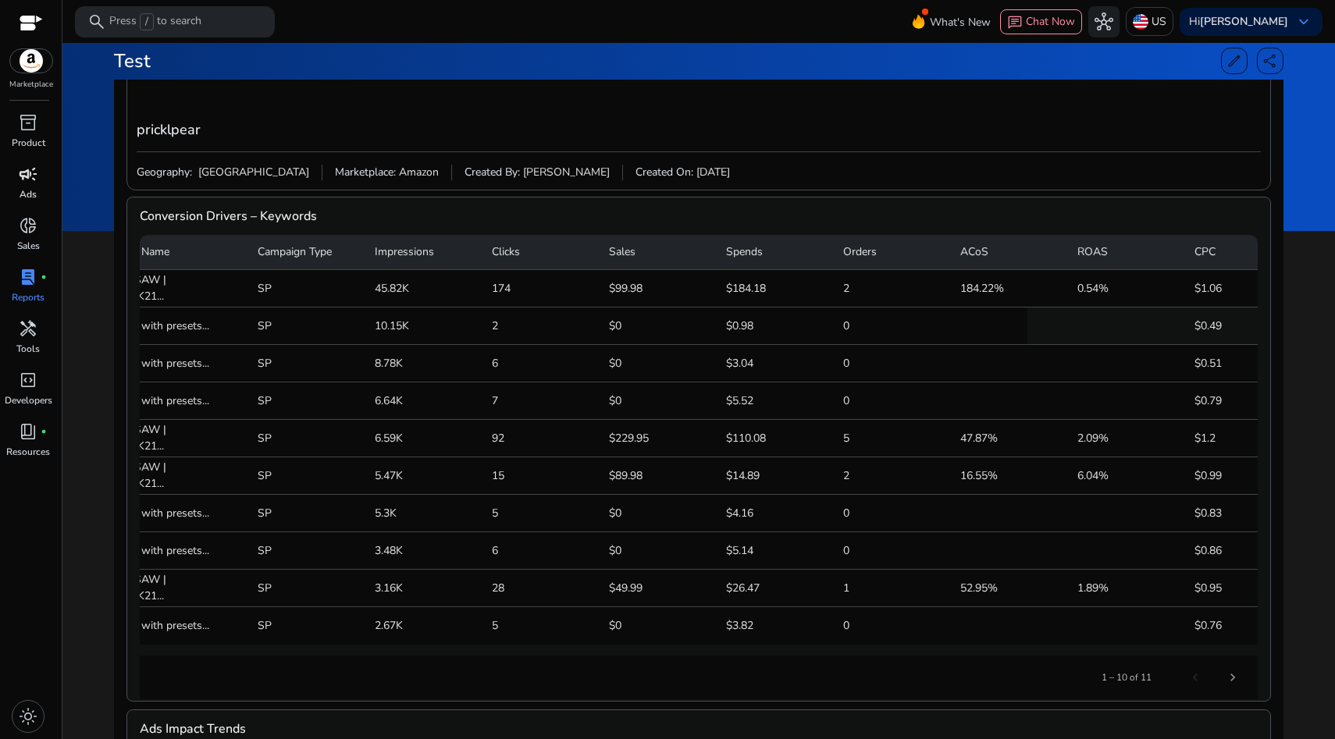
scroll to position [0, 0]
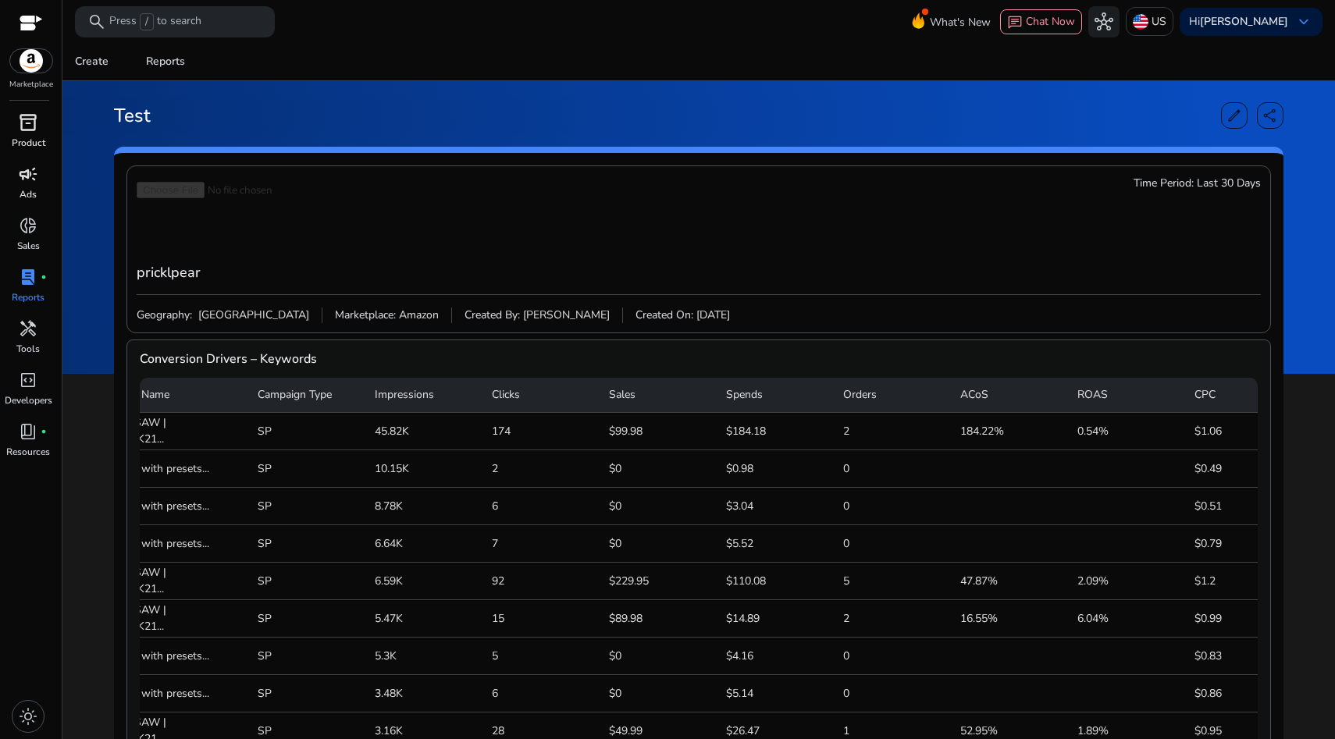
click at [20, 131] on span "inventory_2" at bounding box center [28, 122] width 19 height 19
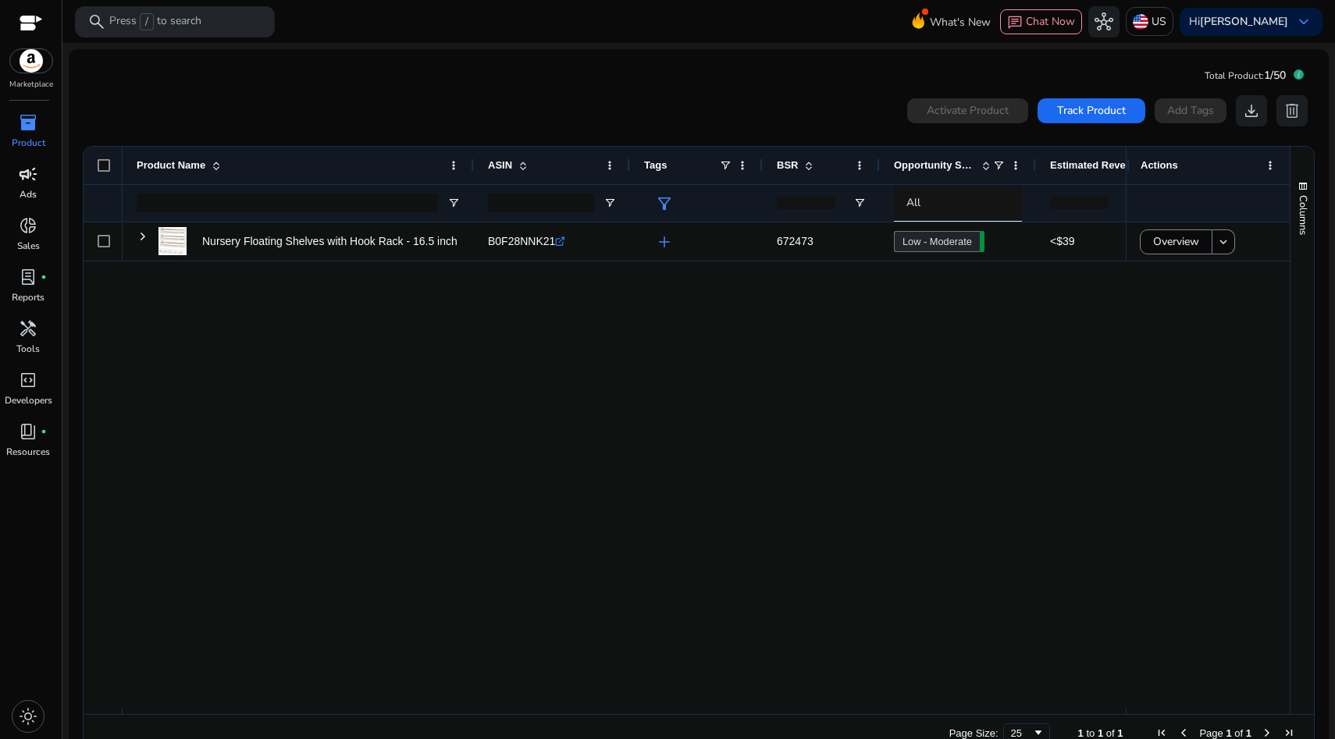
click at [753, 515] on div "Nursery Floating Shelves with Hook Rack - 16.5 inch, Set of 4... B0F28NNK21 .st…" at bounding box center [624, 465] width 1003 height 486
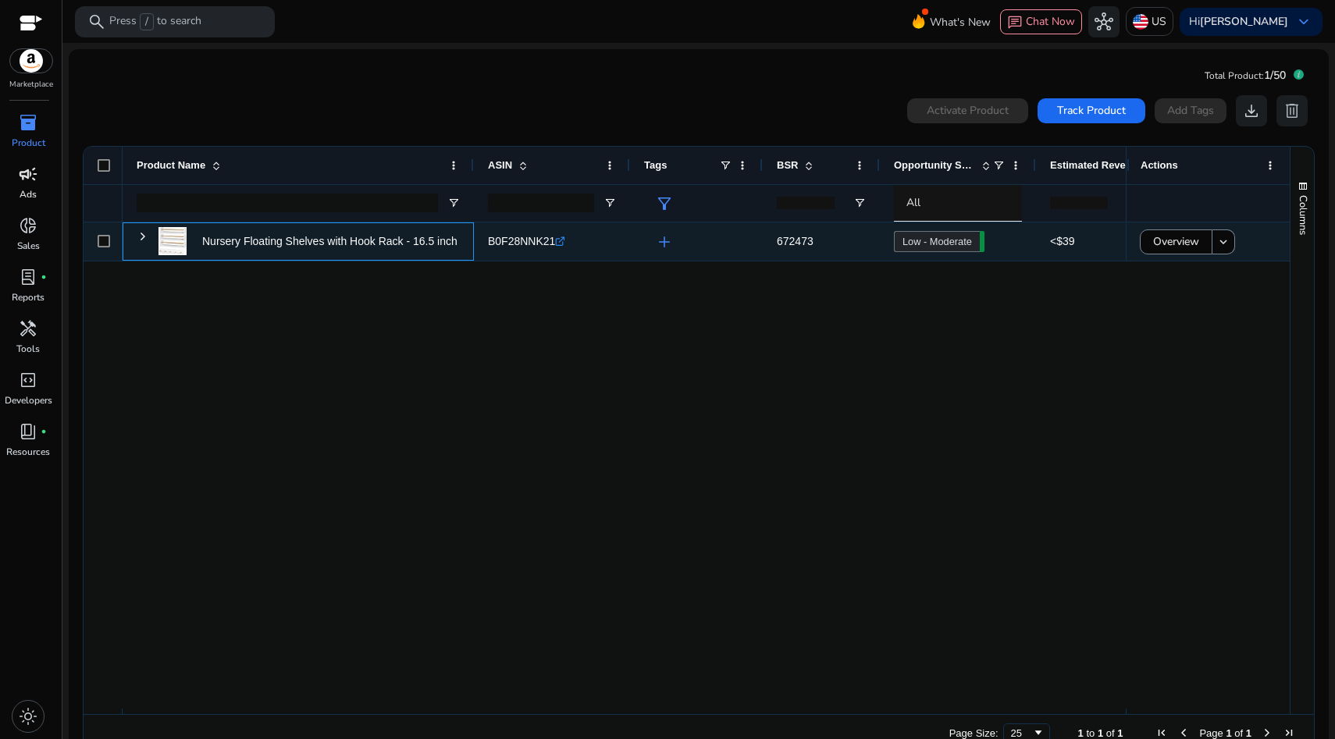
click at [141, 244] on span at bounding box center [143, 236] width 12 height 32
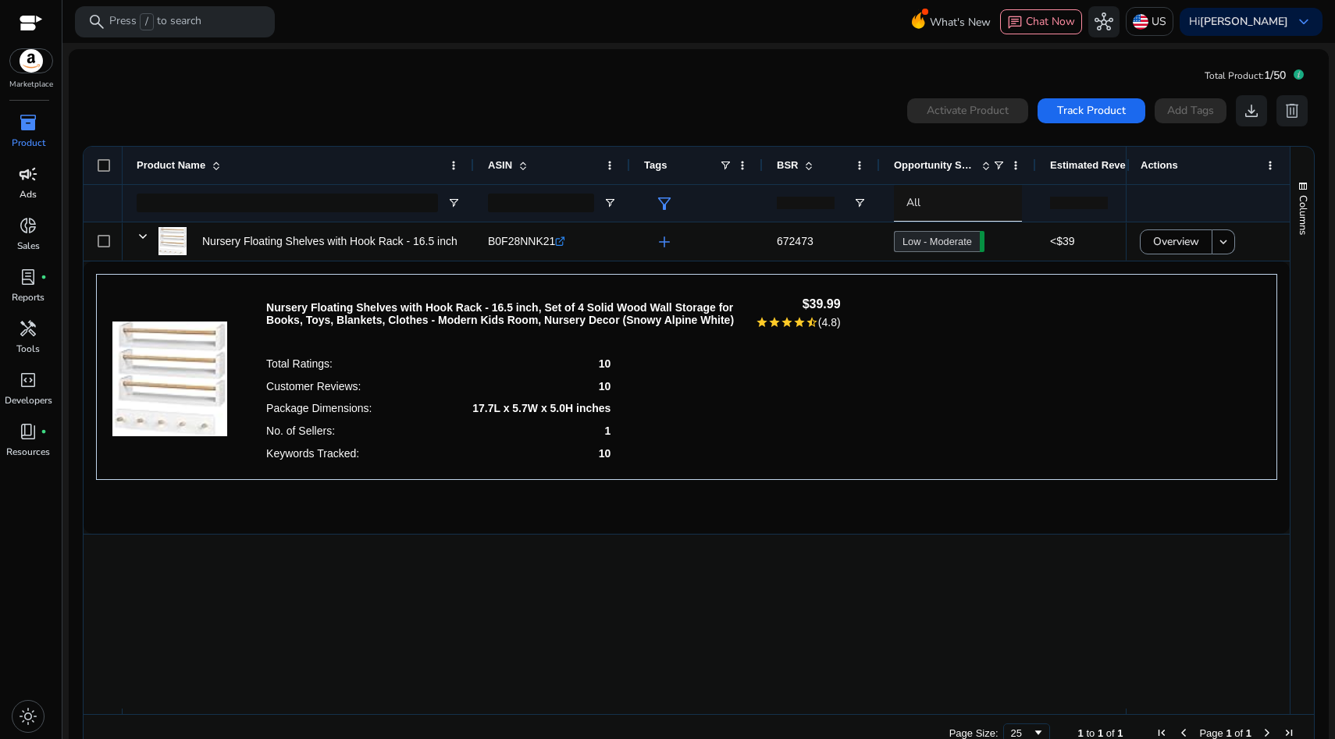
drag, startPoint x: 626, startPoint y: 458, endPoint x: 534, endPoint y: 378, distance: 122.3
click at [535, 378] on div "Total Ratings: 10 Customer Reviews: 10 Package Dimensions: 17.7L x 5.7W x 5.0H …" at bounding box center [553, 408] width 575 height 112
click at [534, 378] on div "Customer Reviews: 10" at bounding box center [438, 386] width 344 height 23
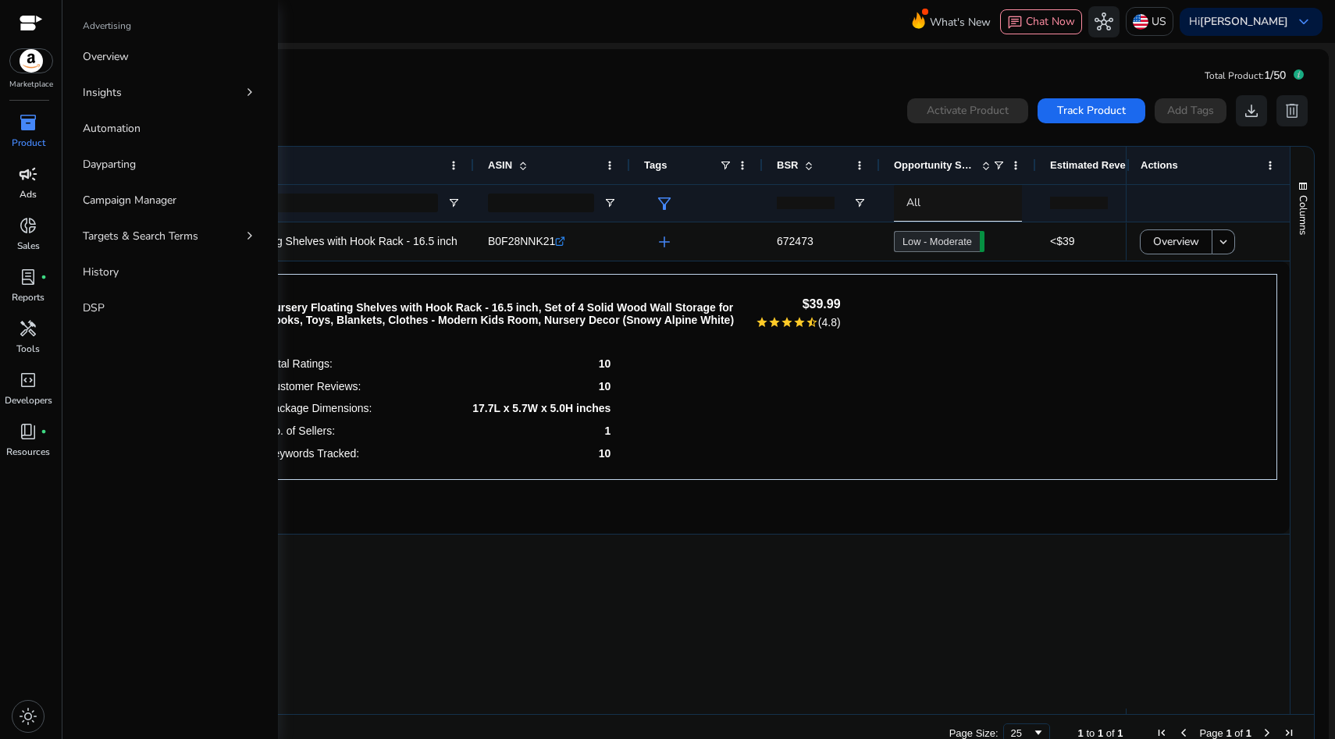
click at [26, 191] on p "Ads" at bounding box center [28, 194] width 17 height 14
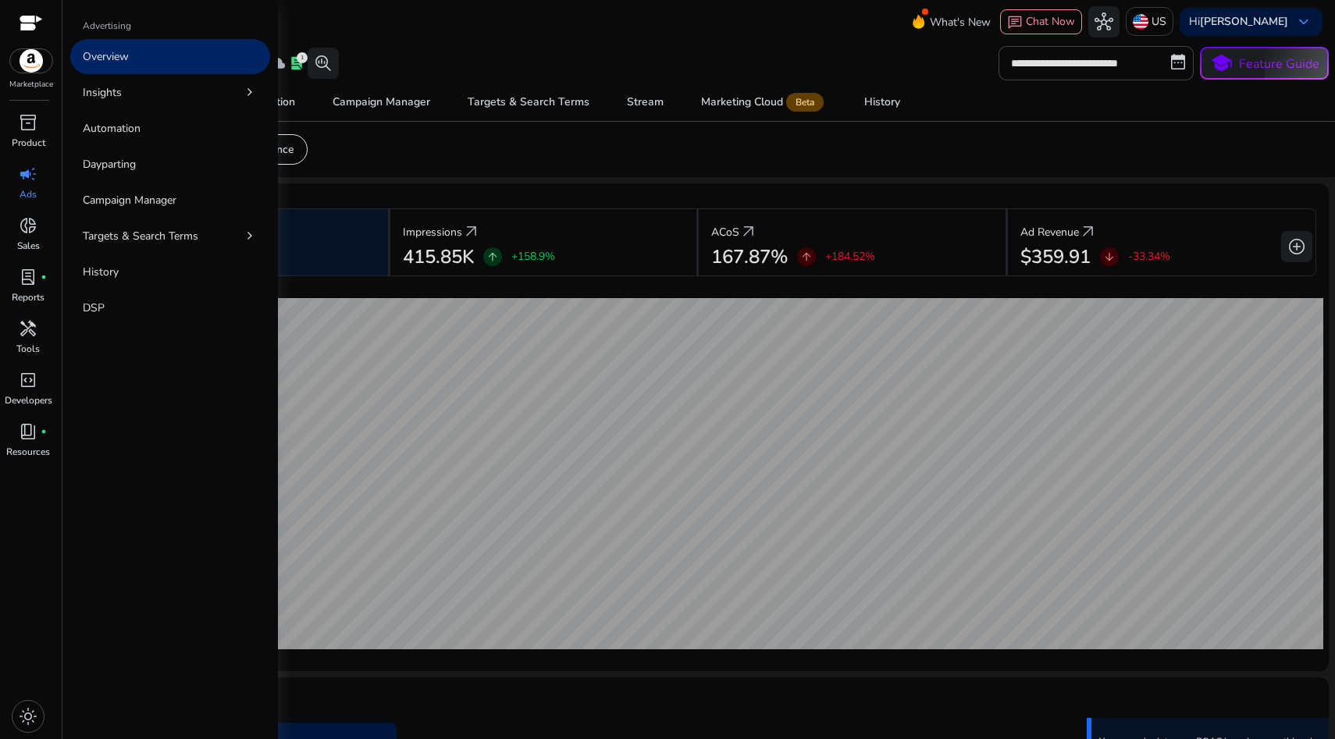
click at [33, 283] on span "lab_profile" at bounding box center [28, 277] width 19 height 19
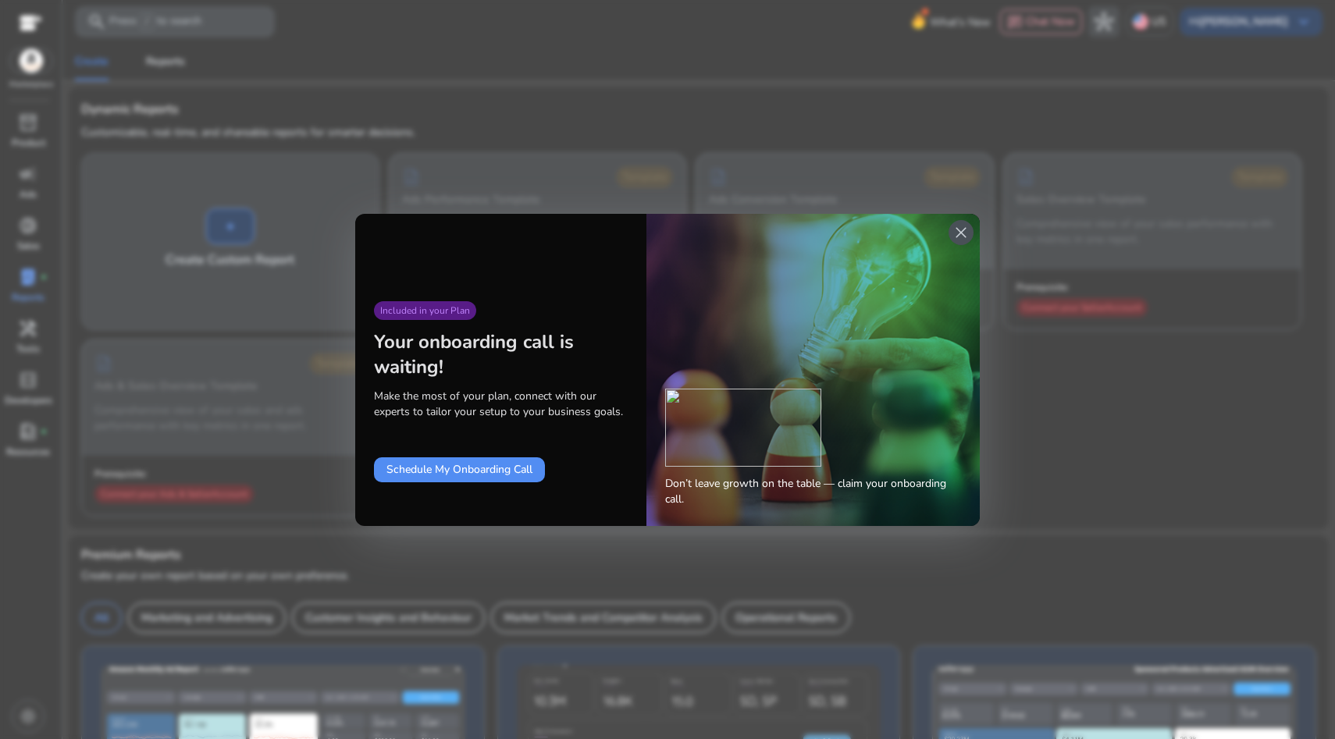
click at [960, 240] on span "close" at bounding box center [961, 232] width 19 height 19
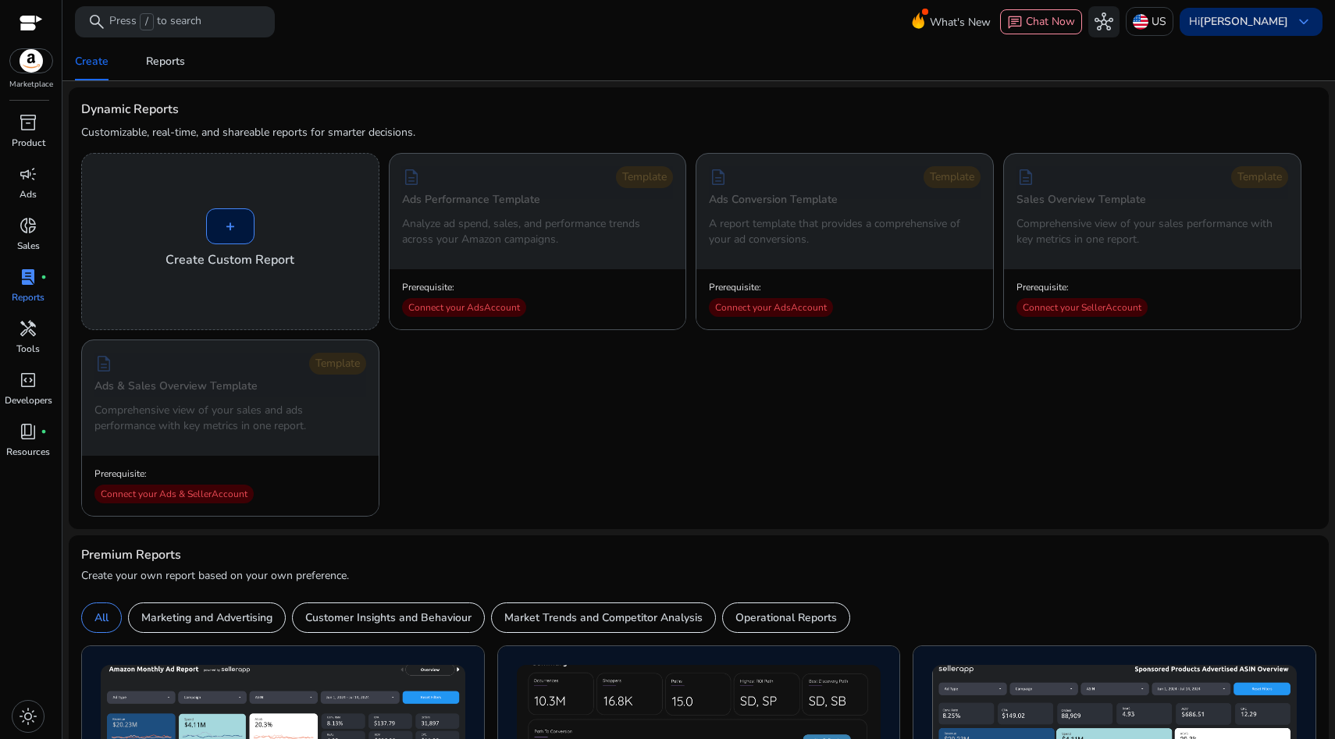
click at [1233, 27] on b "[PERSON_NAME]" at bounding box center [1244, 21] width 88 height 15
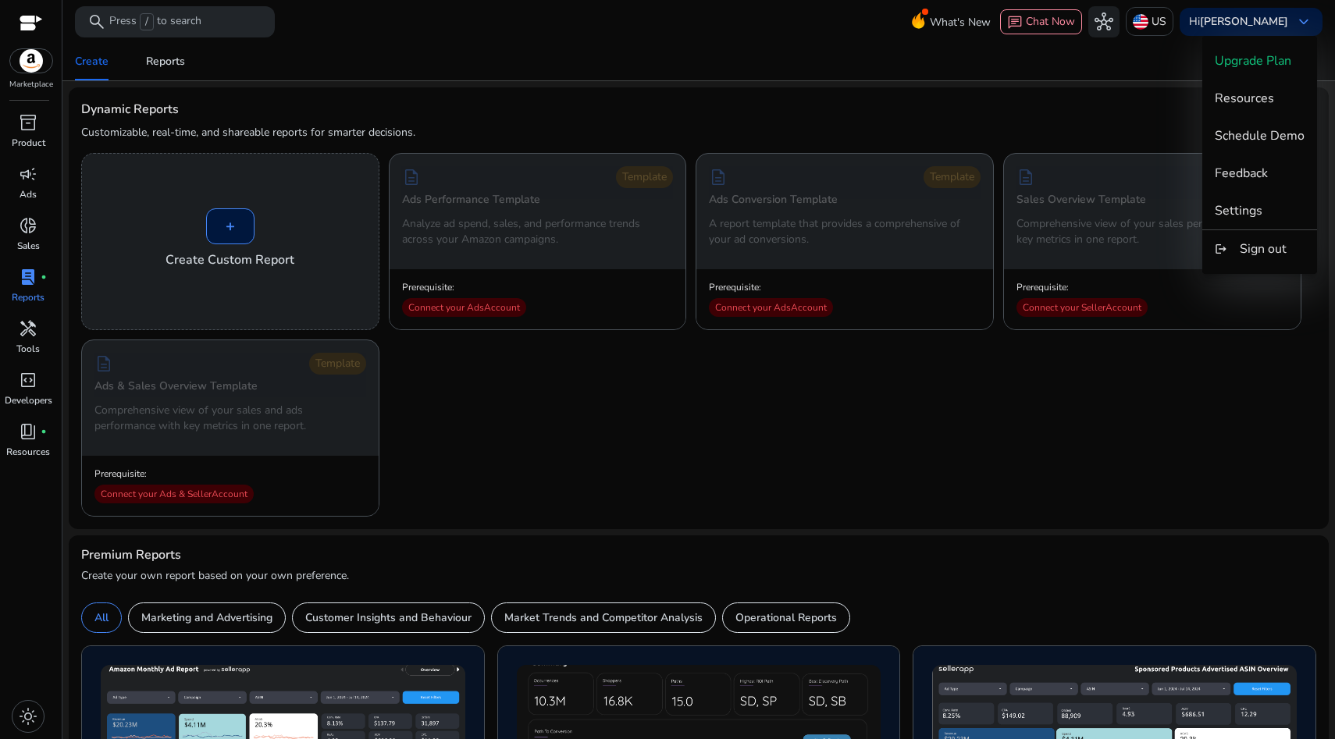
click at [737, 42] on div at bounding box center [667, 369] width 1335 height 739
